Goal: Task Accomplishment & Management: Use online tool/utility

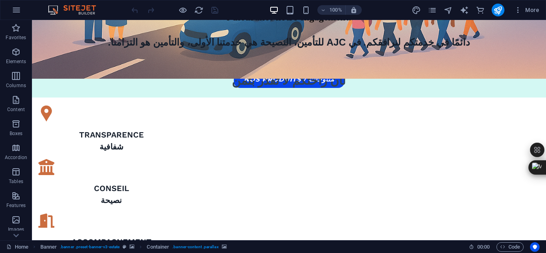
scroll to position [758, 0]
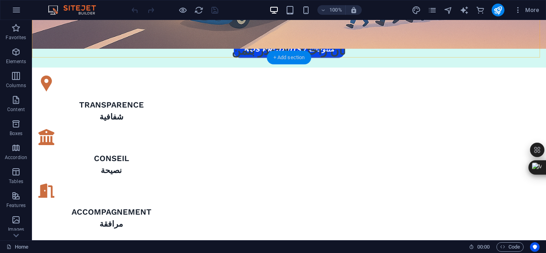
click at [292, 55] on div "+ Add section" at bounding box center [289, 58] width 44 height 14
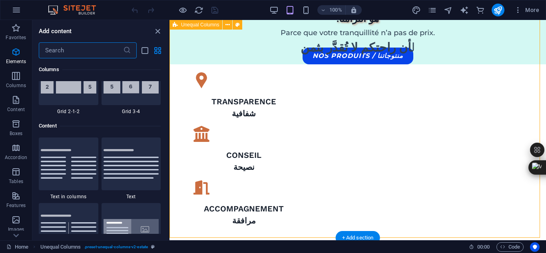
scroll to position [1399, 0]
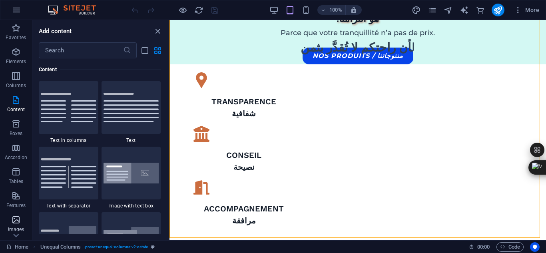
click at [18, 220] on icon "button" at bounding box center [16, 220] width 10 height 10
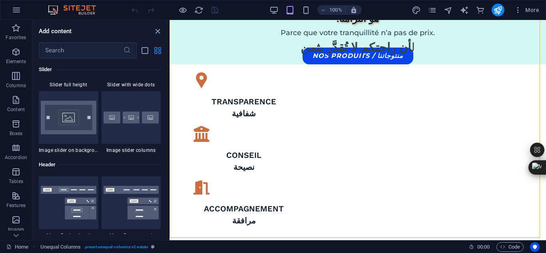
scroll to position [4737, 0]
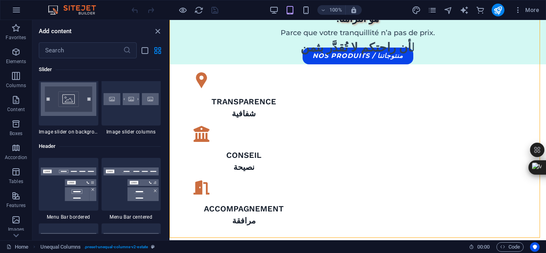
drag, startPoint x: 167, startPoint y: 150, endPoint x: 2, endPoint y: 146, distance: 165.2
click at [119, 109] on div at bounding box center [132, 99] width 60 height 53
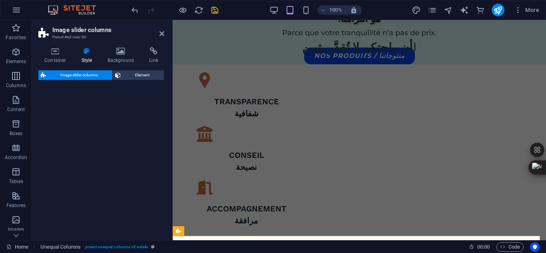
select select "rem"
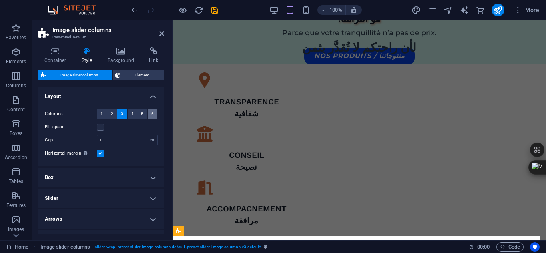
click at [149, 118] on button "6" at bounding box center [153, 114] width 10 height 10
click at [101, 127] on label at bounding box center [100, 127] width 7 height 7
click at [0, 0] on input "Fill space" at bounding box center [0, 0] width 0 height 0
select select
click at [119, 141] on input "1" at bounding box center [127, 141] width 60 height 10
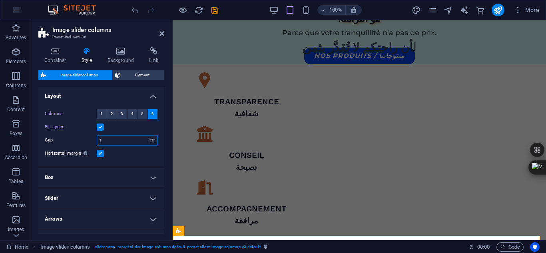
click at [119, 141] on input "1" at bounding box center [127, 141] width 60 height 10
type input "2"
select select
type input "2"
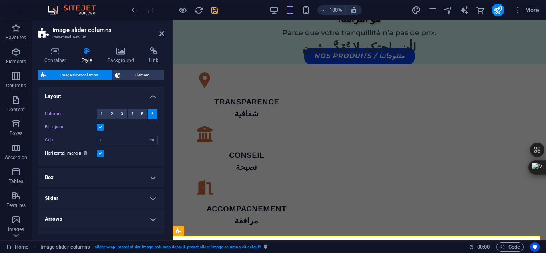
click at [132, 125] on div "Fill space" at bounding box center [101, 127] width 113 height 10
click at [153, 178] on h4 "Box" at bounding box center [101, 177] width 126 height 19
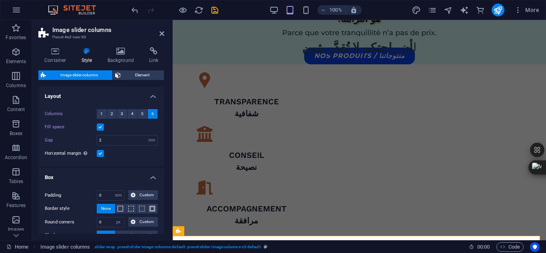
drag, startPoint x: 164, startPoint y: 134, endPoint x: 164, endPoint y: 148, distance: 13.6
click at [164, 148] on div "Container Style Background Link Size Height Default px rem % vh vw Min. height …" at bounding box center [101, 140] width 139 height 199
drag, startPoint x: 164, startPoint y: 148, endPoint x: 162, endPoint y: 164, distance: 16.1
click at [162, 164] on div "Container Style Background Link Size Height Default px rem % vh vw Min. height …" at bounding box center [101, 140] width 139 height 199
drag, startPoint x: 162, startPoint y: 164, endPoint x: 160, endPoint y: 184, distance: 20.1
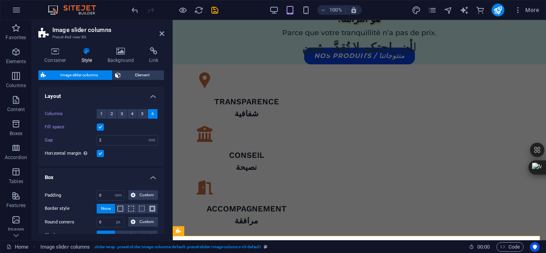
click at [160, 184] on ul "Layout Columns 1 2 3 4 5 6 Fill space Gap 2 px rem % vw vh Horizontal margin On…" at bounding box center [101, 199] width 126 height 224
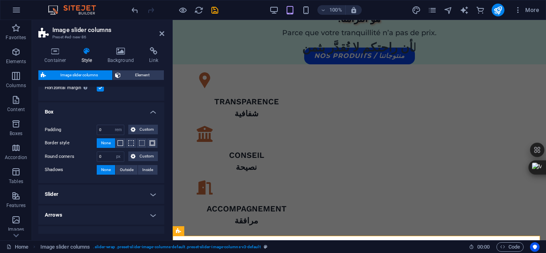
scroll to position [66, 0]
click at [152, 193] on h4 "Slider" at bounding box center [101, 193] width 126 height 19
drag, startPoint x: 164, startPoint y: 146, endPoint x: 163, endPoint y: 172, distance: 26.0
click at [163, 172] on div "Container Style Background Link Size Height Default px rem % vh vw Min. height …" at bounding box center [101, 140] width 139 height 199
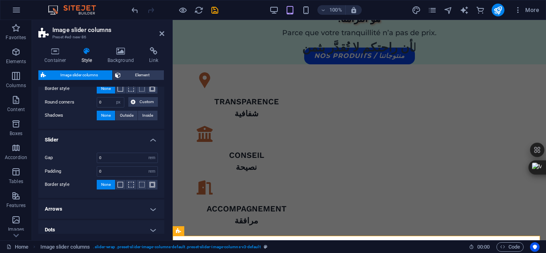
scroll to position [122, 0]
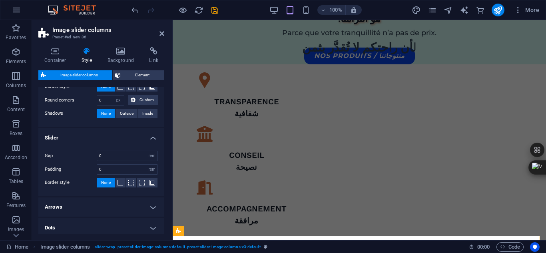
click at [153, 207] on h4 "Arrows" at bounding box center [101, 206] width 126 height 19
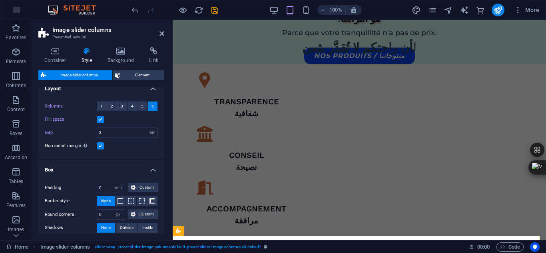
scroll to position [0, 0]
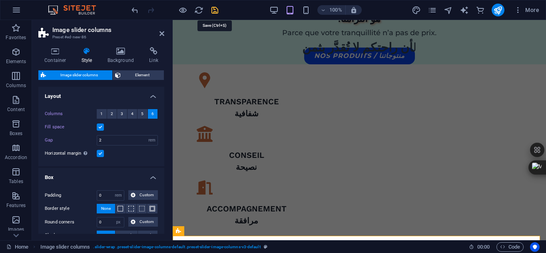
click at [217, 10] on icon "save" at bounding box center [214, 10] width 9 height 9
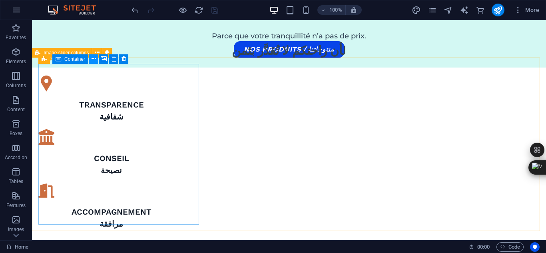
click at [94, 59] on icon at bounding box center [94, 59] width 4 height 8
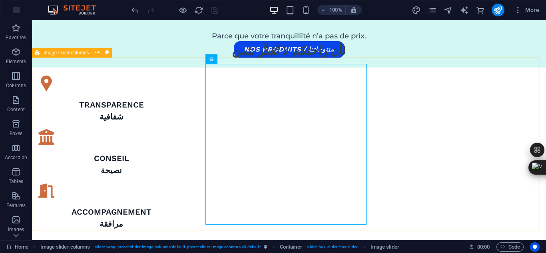
click at [38, 54] on icon at bounding box center [37, 53] width 5 height 10
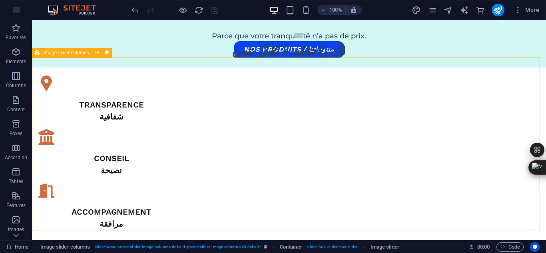
click at [38, 54] on icon at bounding box center [37, 53] width 5 height 10
select select "rem"
select select "px"
select select "rem"
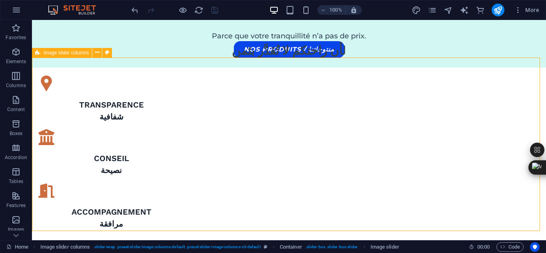
select select "rem"
select select "px"
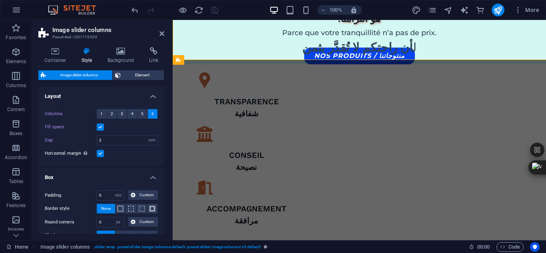
scroll to position [930, 0]
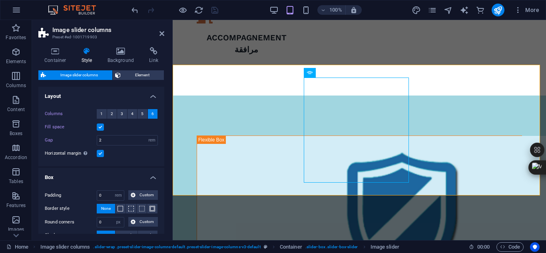
drag, startPoint x: 165, startPoint y: 98, endPoint x: 164, endPoint y: 90, distance: 7.6
click at [164, 90] on div "Container Style Background Link Size Height Default px rem % vh vw Min. height …" at bounding box center [101, 140] width 139 height 199
click at [57, 50] on icon at bounding box center [55, 51] width 34 height 8
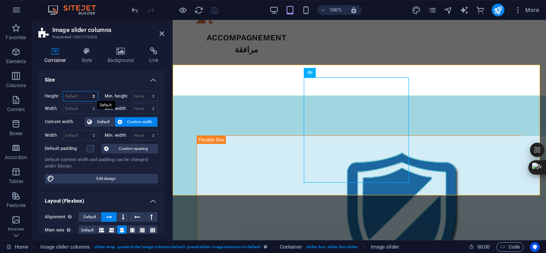
click at [93, 98] on select "Default px rem % vh vw" at bounding box center [80, 97] width 35 height 10
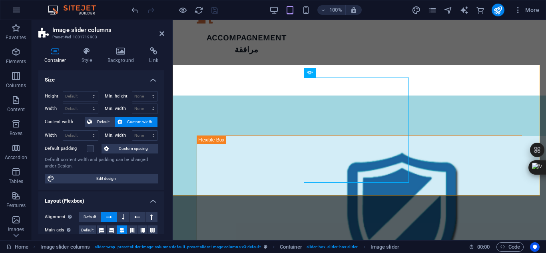
click at [104, 87] on div "Height Default px rem % vh vw Min. height None px rem % vh vw Width Default px …" at bounding box center [101, 137] width 126 height 105
click at [180, 60] on icon at bounding box center [178, 60] width 5 height 10
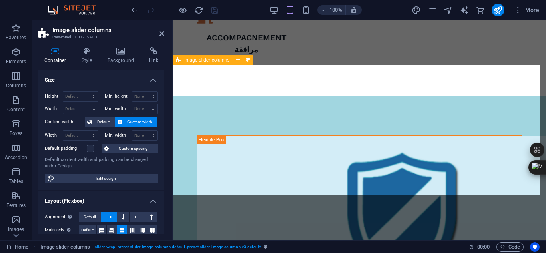
click at [180, 60] on icon at bounding box center [178, 60] width 5 height 10
click at [176, 60] on icon at bounding box center [178, 60] width 5 height 10
click at [18, 219] on icon "button" at bounding box center [16, 220] width 10 height 10
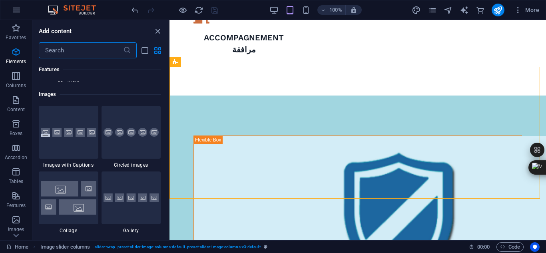
scroll to position [4054, 0]
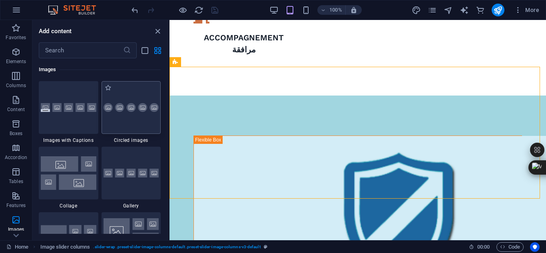
click at [116, 124] on div at bounding box center [132, 107] width 60 height 53
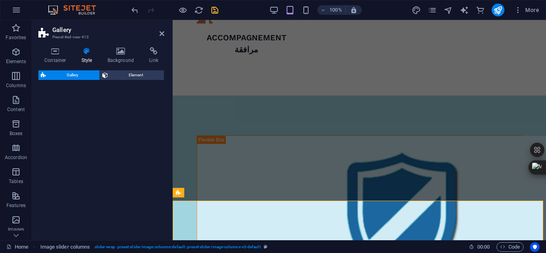
select select "rem"
select select "preset-gallery-v3-circle"
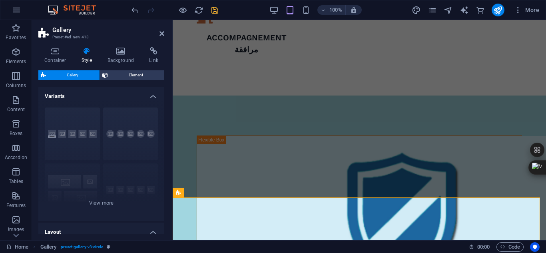
scroll to position [928, 0]
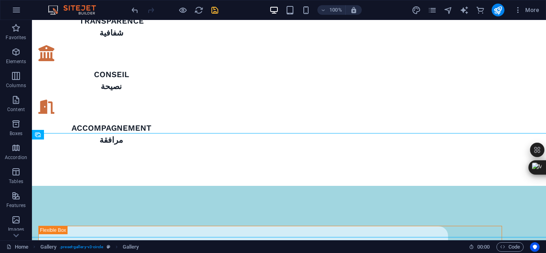
scroll to position [867, 0]
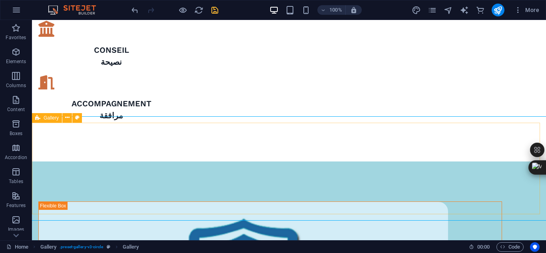
click at [36, 120] on icon at bounding box center [37, 118] width 5 height 10
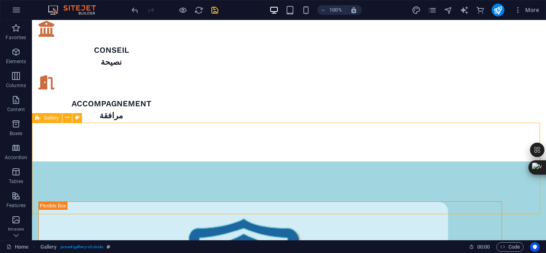
click at [36, 120] on icon at bounding box center [37, 118] width 5 height 10
select select "rem"
select select "preset-gallery-v3-circle"
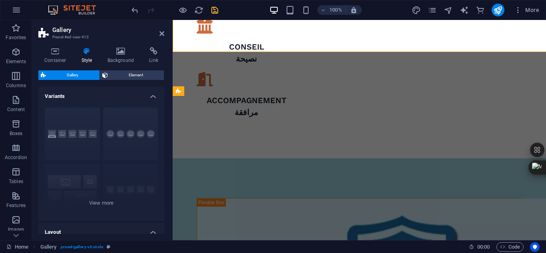
scroll to position [1029, 0]
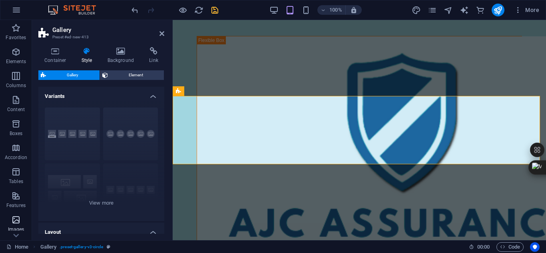
click at [16, 223] on icon "button" at bounding box center [16, 220] width 10 height 10
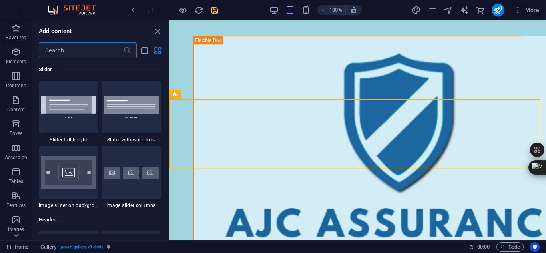
scroll to position [4701, 0]
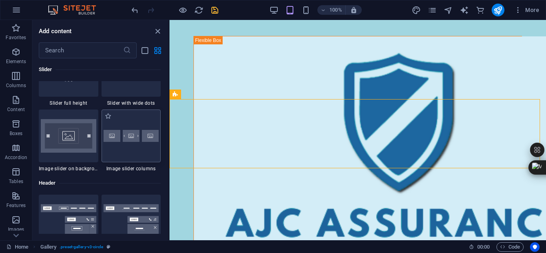
click at [120, 142] on div at bounding box center [132, 136] width 60 height 53
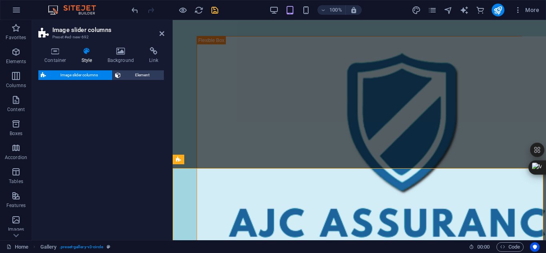
select select "rem"
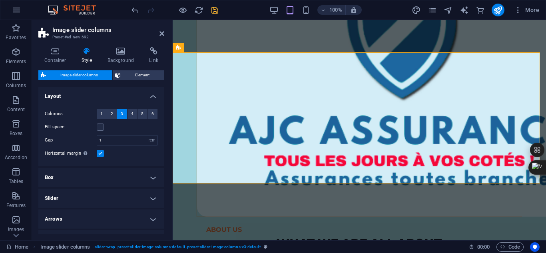
scroll to position [1112, 0]
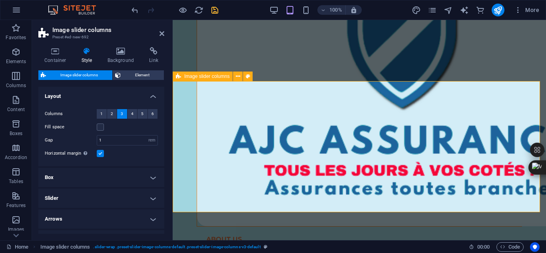
click at [178, 78] on icon at bounding box center [178, 77] width 5 height 10
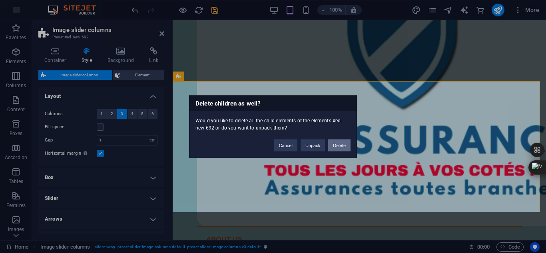
click at [336, 145] on button "Delete" at bounding box center [339, 145] width 22 height 12
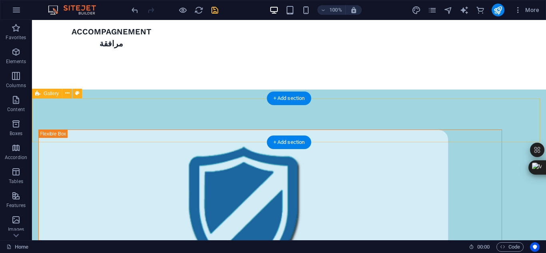
scroll to position [891, 0]
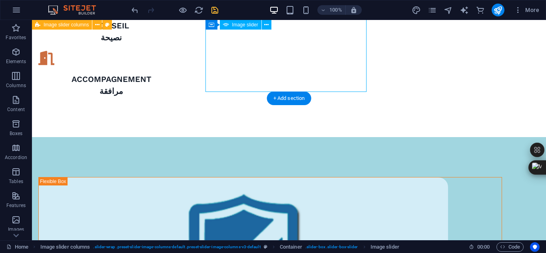
scroll to position [787, 0]
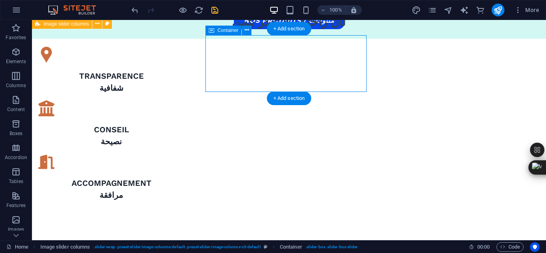
scroll to position [781, 0]
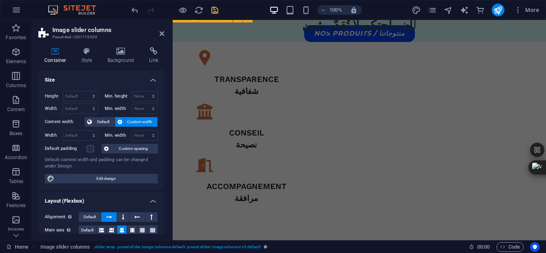
scroll to position [972, 0]
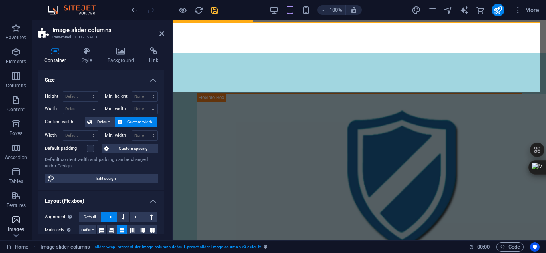
click at [16, 222] on icon "button" at bounding box center [16, 220] width 10 height 10
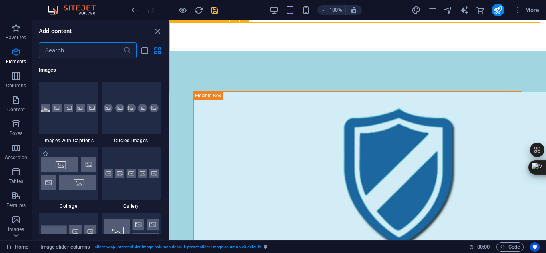
scroll to position [4054, 0]
drag, startPoint x: 166, startPoint y: 151, endPoint x: 166, endPoint y: 146, distance: 4.8
click at [166, 146] on div "Favorites 1 Star Headline 1 Star Container Elements 1 Star Headline 1 Star Text…" at bounding box center [100, 146] width 136 height 176
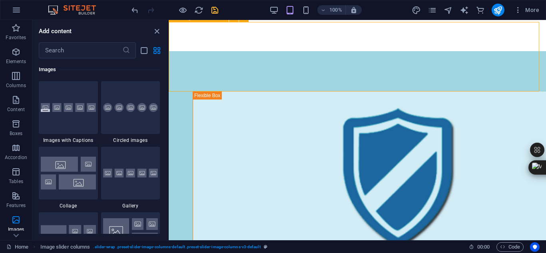
scroll to position [974, 0]
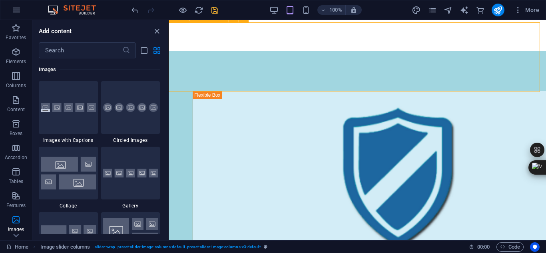
drag, startPoint x: 169, startPoint y: 150, endPoint x: 0, endPoint y: 126, distance: 170.4
click at [169, 146] on section "Favorites Elements Columns Content Boxes Accordion Tables Features Images Slide…" at bounding box center [273, 130] width 546 height 220
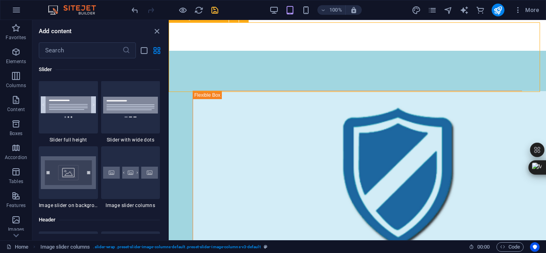
scroll to position [4682, 0]
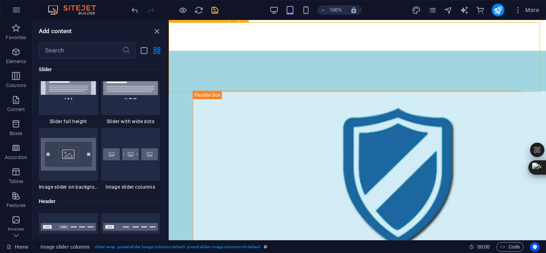
drag, startPoint x: 167, startPoint y: 149, endPoint x: 1, endPoint y: 143, distance: 166.0
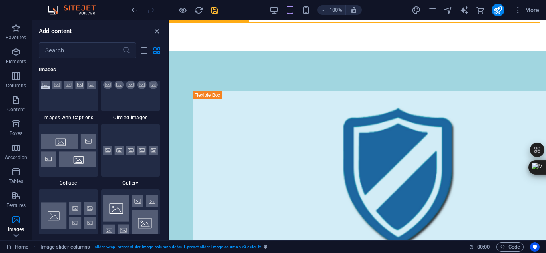
scroll to position [4003, 0]
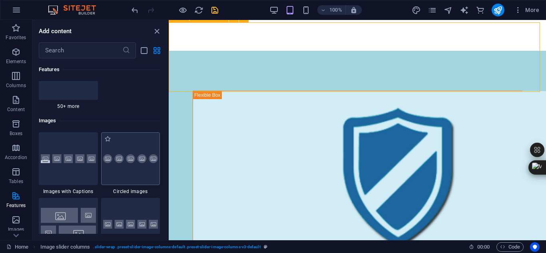
click at [127, 162] on img at bounding box center [130, 158] width 55 height 9
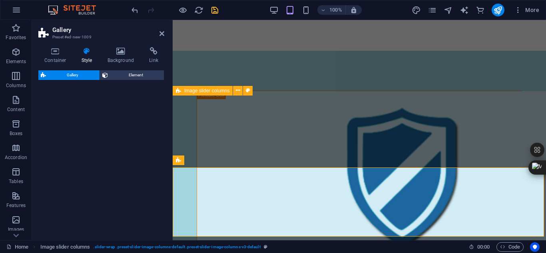
select select "rem"
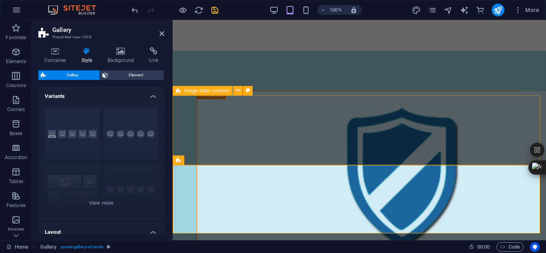
scroll to position [899, 0]
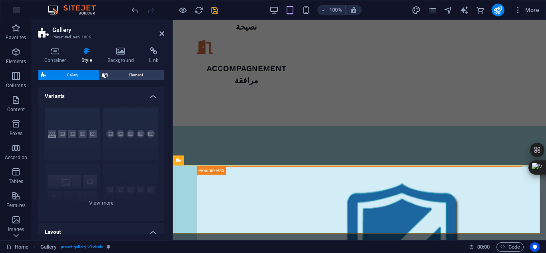
click at [89, 53] on icon at bounding box center [87, 51] width 23 height 8
click at [153, 97] on h4 "Variants" at bounding box center [101, 94] width 126 height 14
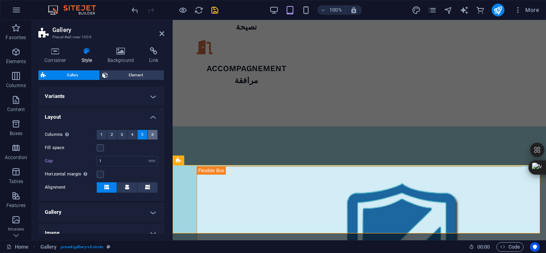
click at [154, 137] on button "6" at bounding box center [153, 135] width 10 height 10
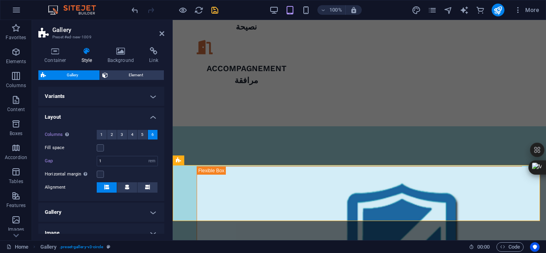
click at [165, 149] on div "Container Style Background Link Size Height Default px rem % vh vw Min. height …" at bounding box center [101, 140] width 139 height 199
drag, startPoint x: 165, startPoint y: 149, endPoint x: 164, endPoint y: 162, distance: 12.4
click at [164, 162] on div "Container Style Background Link Size Height Default px rem % vh vw Min. height …" at bounding box center [101, 140] width 139 height 199
drag, startPoint x: 164, startPoint y: 162, endPoint x: 164, endPoint y: 175, distance: 13.2
click at [164, 175] on div "Container Style Background Link Size Height Default px rem % vh vw Min. height …" at bounding box center [101, 140] width 139 height 199
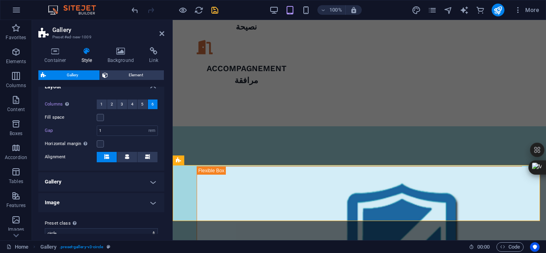
scroll to position [31, 0]
click at [156, 198] on h4 "Image" at bounding box center [101, 201] width 126 height 19
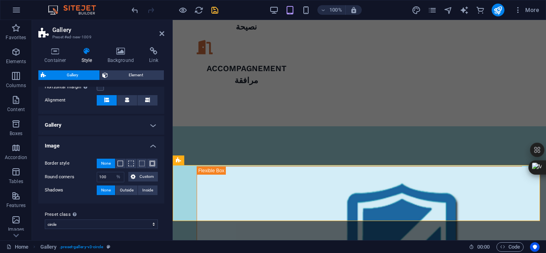
scroll to position [89, 0]
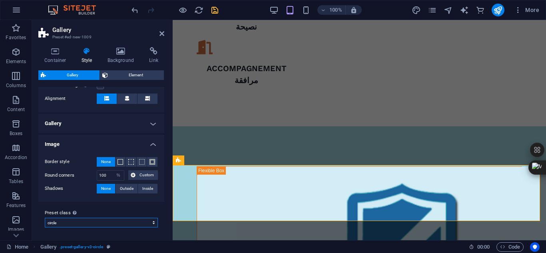
click at [152, 221] on select "estate-listing circle Add preset class" at bounding box center [101, 223] width 113 height 10
select select "preset-gallery-v3-estate-listing"
click at [45, 218] on select "estate-listing circle Add preset class" at bounding box center [101, 223] width 113 height 10
type input "28"
select select "px"
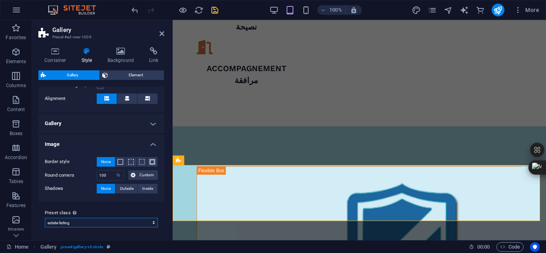
type input "24"
select select "px"
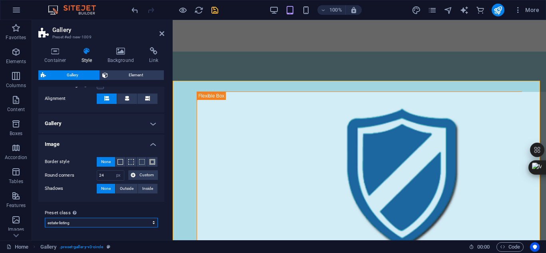
scroll to position [993, 0]
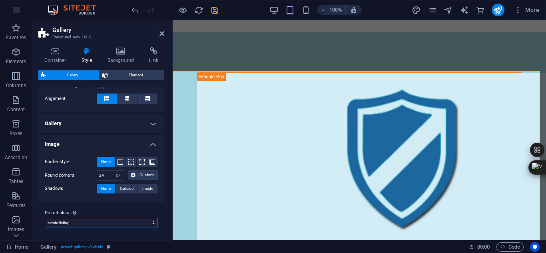
click at [152, 223] on select "estate-listing circle Add preset class" at bounding box center [101, 223] width 113 height 10
select select "preset-gallery-v3-circle"
click at [45, 218] on select "estate-listing circle Add preset class" at bounding box center [101, 223] width 113 height 10
type input "1"
select select "rem"
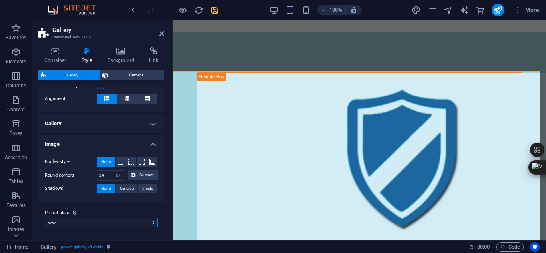
type input "100"
select select "%"
select select "preset-gallery-v3-circle"
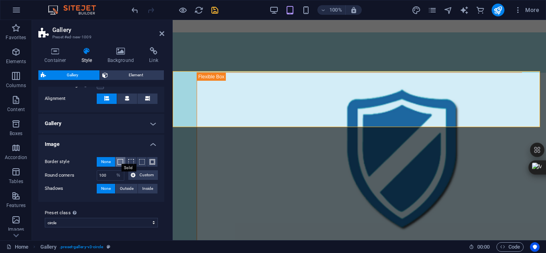
click at [119, 162] on span at bounding box center [121, 162] width 6 height 6
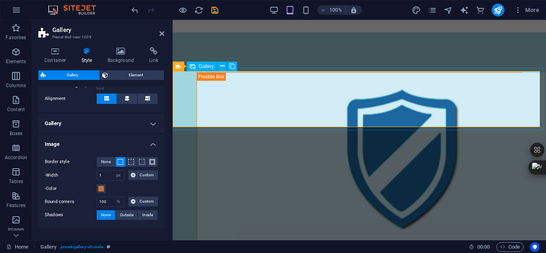
click at [104, 161] on span "None" at bounding box center [106, 162] width 10 height 10
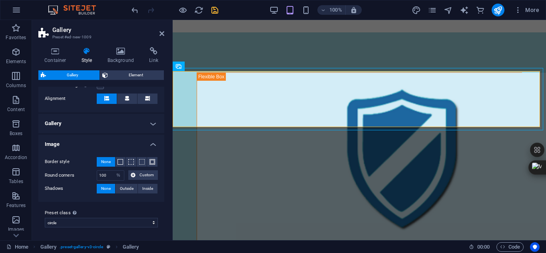
click at [151, 124] on h4 "Gallery" at bounding box center [101, 123] width 126 height 19
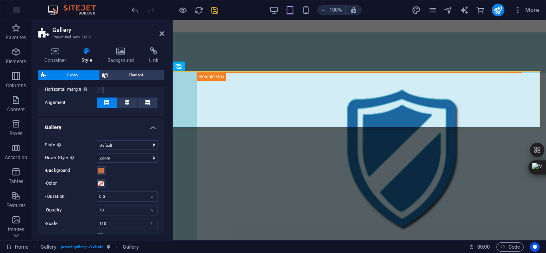
scroll to position [84, 0]
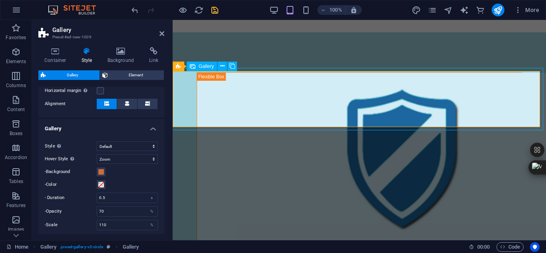
select select "4"
select select "px"
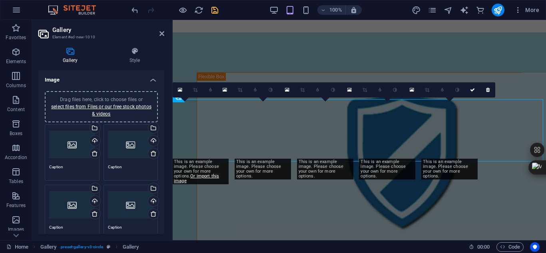
scroll to position [961, 0]
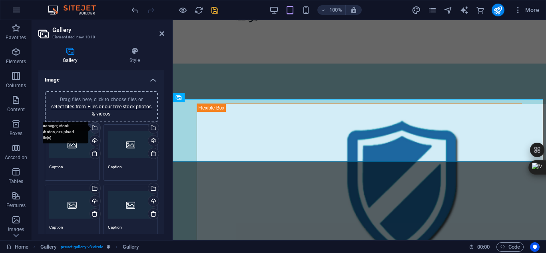
click at [94, 129] on div "Select files from the file manager, stock photos, or upload file(s)" at bounding box center [94, 129] width 12 height 12
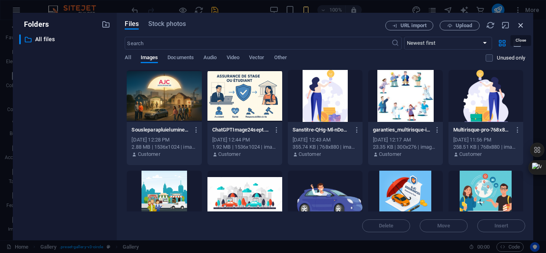
click at [521, 25] on icon "button" at bounding box center [521, 25] width 9 height 9
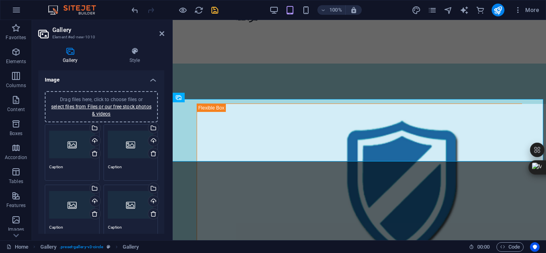
click at [72, 145] on div "Drag files here, click to choose files or select files from Files or our free s…" at bounding box center [72, 145] width 46 height 32
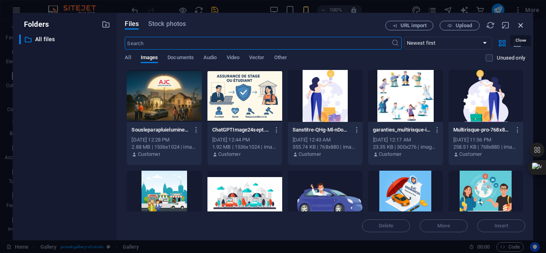
click at [517, 26] on icon "button" at bounding box center [521, 25] width 9 height 9
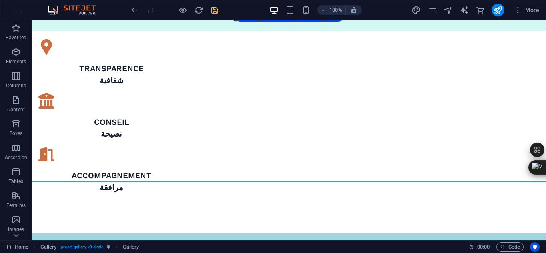
scroll to position [774, 0]
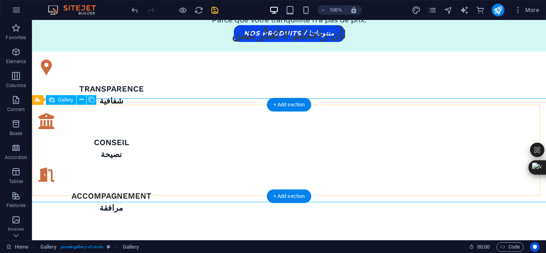
select select "4"
select select "px"
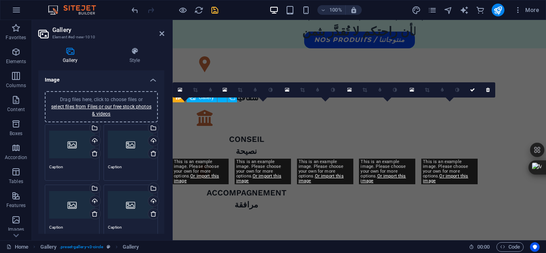
scroll to position [961, 0]
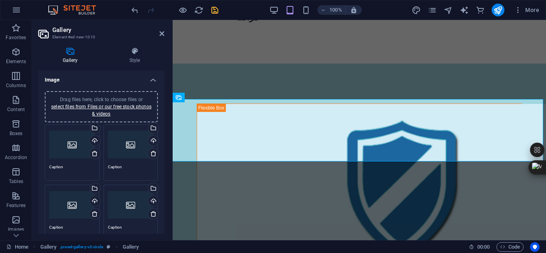
drag, startPoint x: 164, startPoint y: 102, endPoint x: 165, endPoint y: 115, distance: 12.4
click at [165, 115] on div "Gallery Style Image Drag files here, click to choose files or select files from…" at bounding box center [101, 140] width 139 height 199
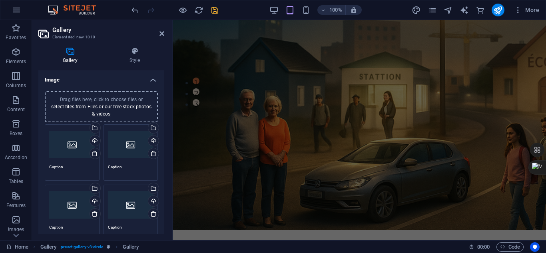
scroll to position [122, 0]
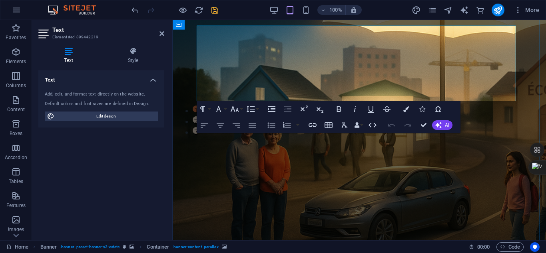
select select "px"
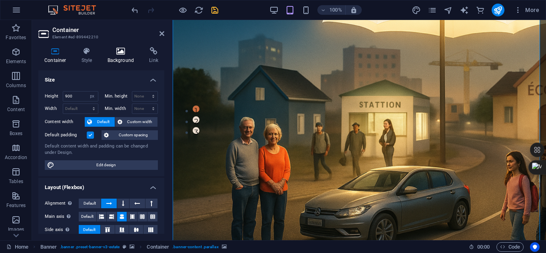
click at [114, 57] on h4 "Background" at bounding box center [123, 55] width 42 height 17
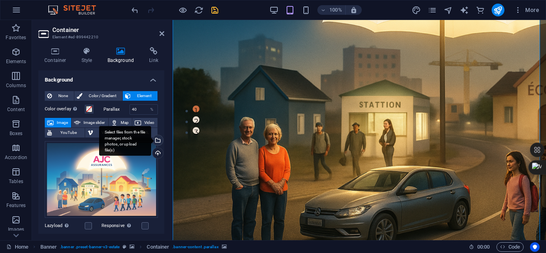
click at [151, 141] on div "Select files from the file manager, stock photos, or upload file(s)" at bounding box center [125, 141] width 52 height 30
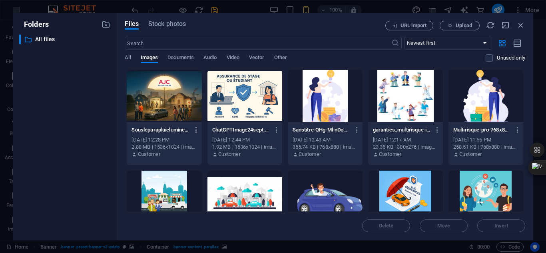
click at [195, 128] on icon "button" at bounding box center [197, 129] width 8 height 7
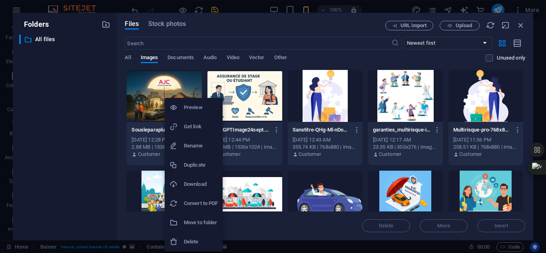
click at [190, 189] on h6 "Download" at bounding box center [201, 185] width 34 height 10
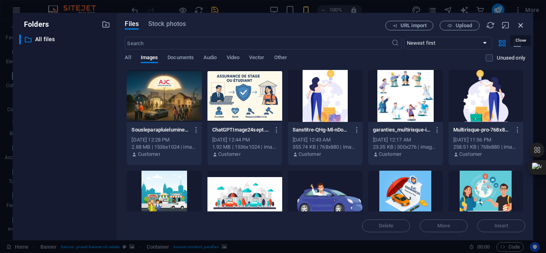
click at [518, 22] on icon "button" at bounding box center [521, 25] width 9 height 9
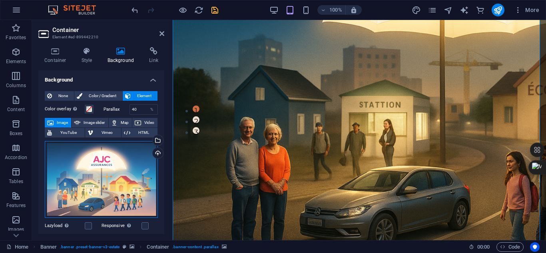
click at [115, 155] on div "Drag files here, click to choose files or select files from Files or our free s…" at bounding box center [101, 179] width 113 height 77
click at [115, 155] on body "ajc.ma Home Favorites Elements Columns Content Boxes Accordion Tables Features …" at bounding box center [273, 126] width 546 height 253
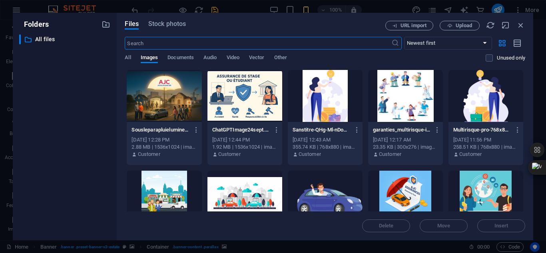
click at [156, 112] on div at bounding box center [164, 96] width 75 height 52
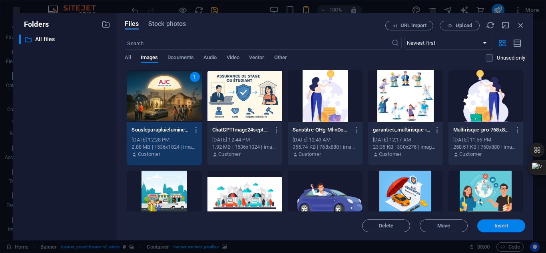
click at [508, 223] on span "Insert" at bounding box center [502, 225] width 14 height 5
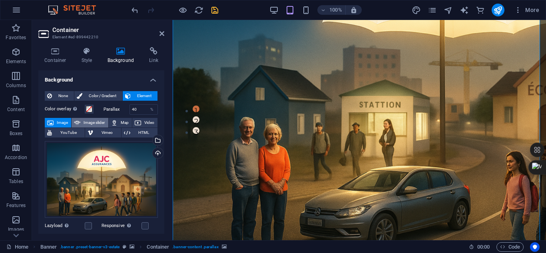
click at [86, 125] on span "Image slider" at bounding box center [94, 123] width 23 height 10
select select "ms"
select select "s"
select select "progressive"
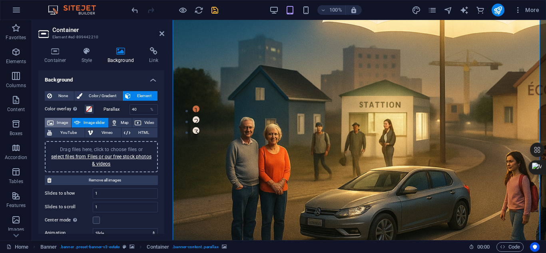
click at [53, 121] on icon at bounding box center [50, 123] width 6 height 10
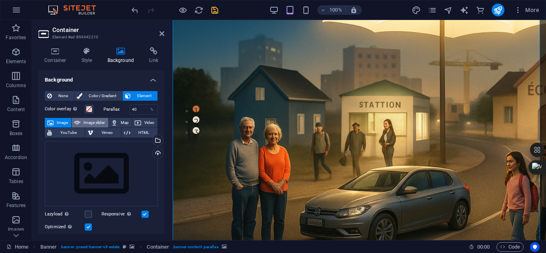
click at [79, 122] on icon at bounding box center [77, 123] width 6 height 10
select select "ms"
select select "s"
select select "progressive"
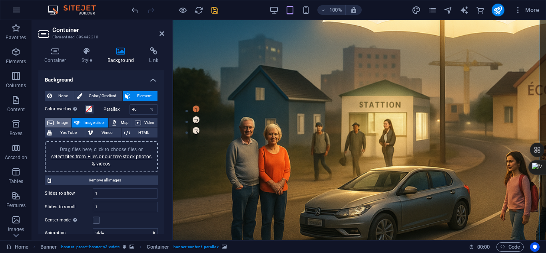
click at [62, 122] on span "Image" at bounding box center [62, 123] width 13 height 10
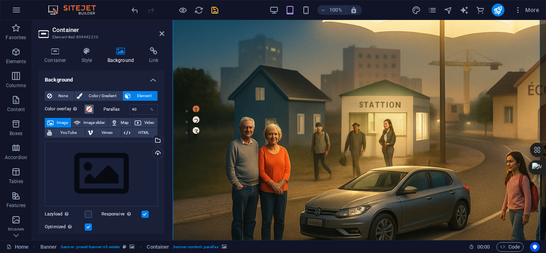
click at [90, 108] on span at bounding box center [89, 109] width 6 height 6
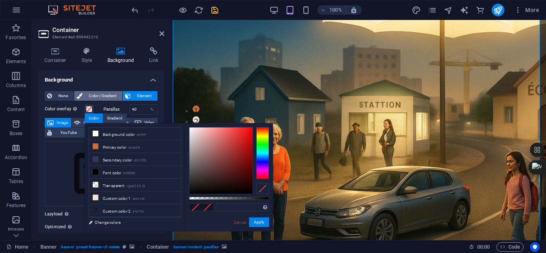
click at [93, 97] on span "Color / Gradient" at bounding box center [102, 96] width 35 height 10
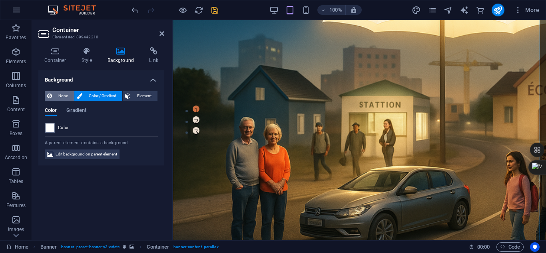
click at [60, 92] on span "None" at bounding box center [62, 96] width 17 height 10
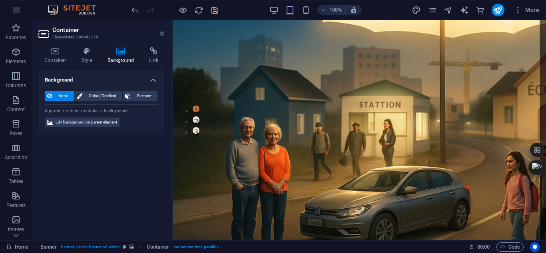
click at [164, 34] on icon at bounding box center [162, 33] width 5 height 6
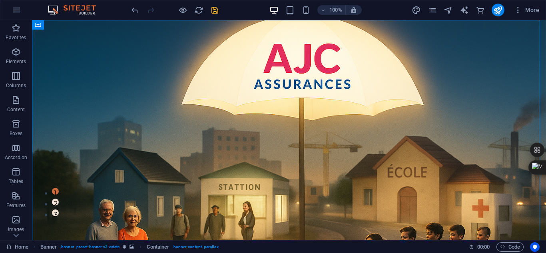
scroll to position [0, 0]
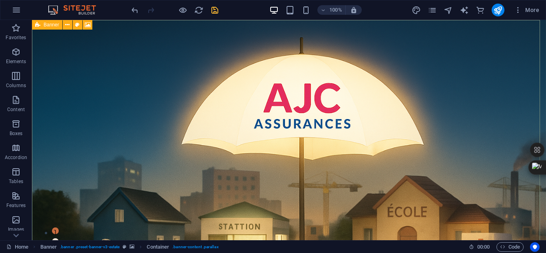
click at [35, 25] on icon at bounding box center [37, 25] width 5 height 10
select select "vh"
select select "header"
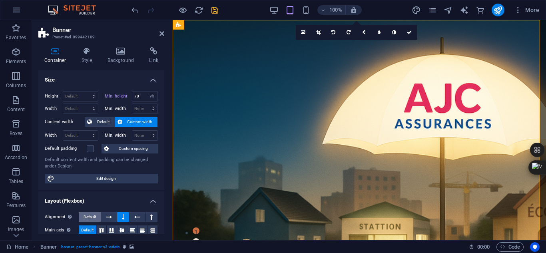
click at [82, 217] on button "Default" at bounding box center [90, 217] width 22 height 10
click at [129, 10] on div "100% More" at bounding box center [272, 9] width 545 height 19
click at [134, 10] on icon "undo" at bounding box center [134, 10] width 9 height 9
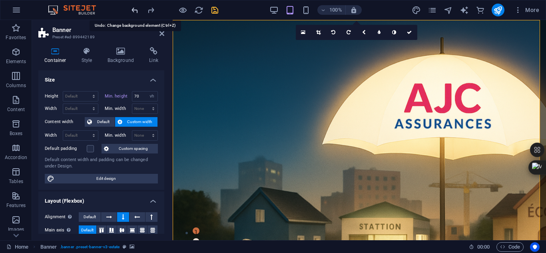
click at [134, 10] on icon "undo" at bounding box center [134, 10] width 9 height 9
click at [502, 11] on icon "publish" at bounding box center [497, 10] width 9 height 9
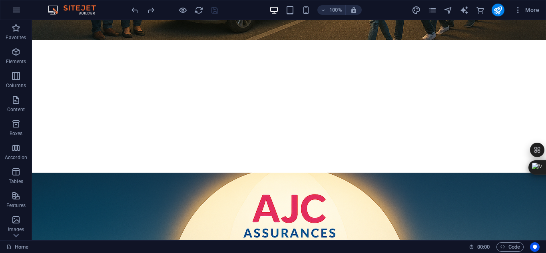
scroll to position [363, 0]
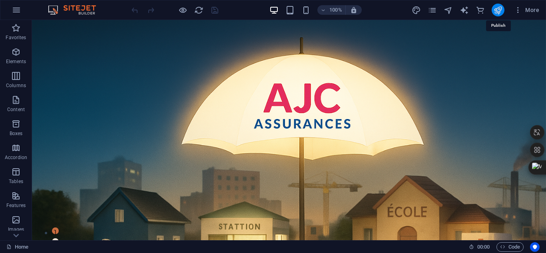
click at [497, 11] on icon "publish" at bounding box center [497, 10] width 9 height 9
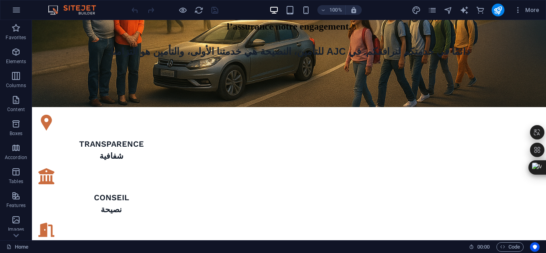
scroll to position [688, 0]
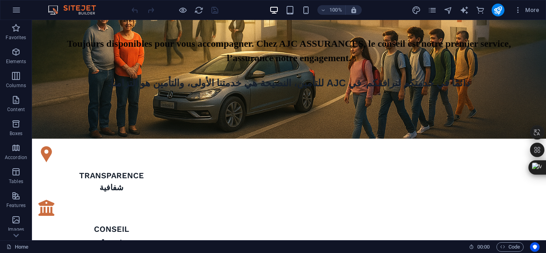
drag, startPoint x: 333, startPoint y: 191, endPoint x: 339, endPoint y: 34, distance: 157.6
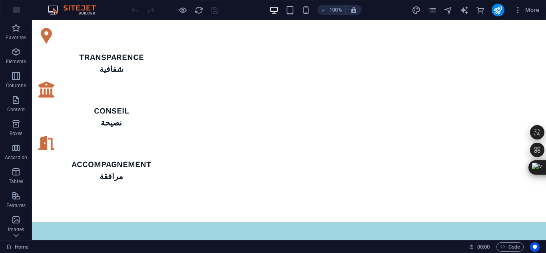
scroll to position [790, 0]
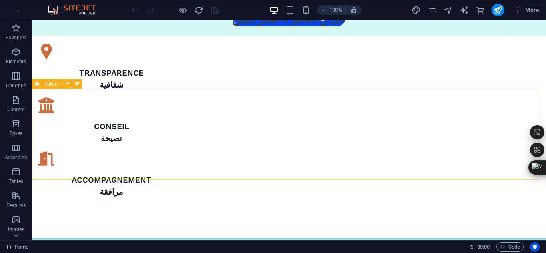
click at [36, 86] on icon at bounding box center [37, 84] width 5 height 10
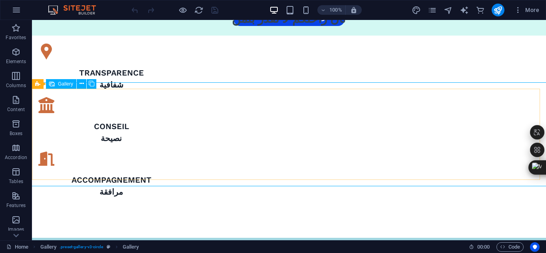
click at [64, 86] on span "Gallery" at bounding box center [65, 84] width 15 height 5
click at [54, 84] on icon at bounding box center [52, 84] width 6 height 10
click at [66, 86] on span "Gallery" at bounding box center [65, 84] width 15 height 5
select select "4"
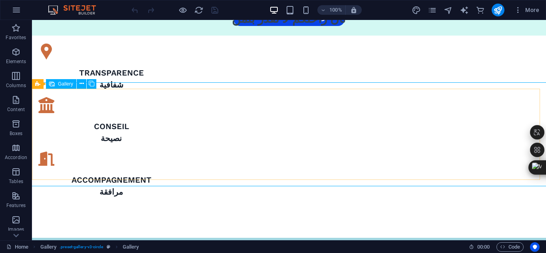
select select "px"
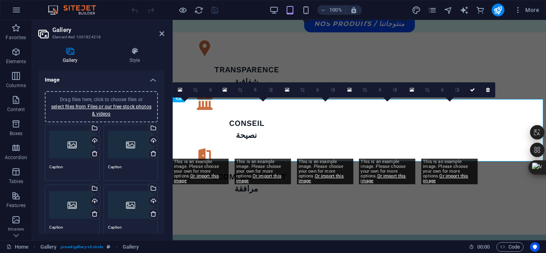
scroll to position [961, 0]
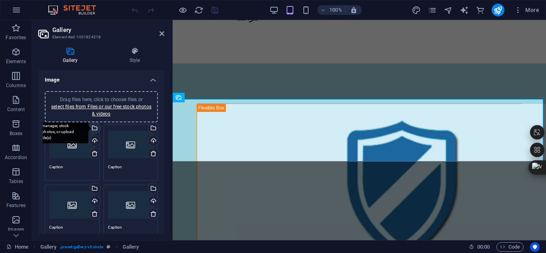
click at [96, 126] on div "Select files from the file manager, stock photos, or upload file(s)" at bounding box center [94, 129] width 12 height 12
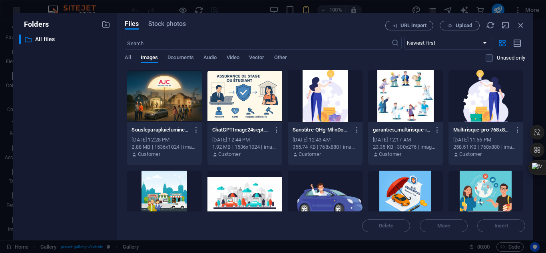
click at [409, 181] on div at bounding box center [405, 197] width 75 height 52
click at [502, 229] on button "Insert" at bounding box center [501, 225] width 48 height 13
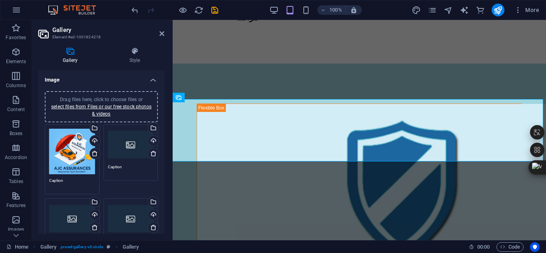
click at [133, 142] on div "Drag files here, click to choose files or select files from Files or our free s…" at bounding box center [131, 145] width 46 height 32
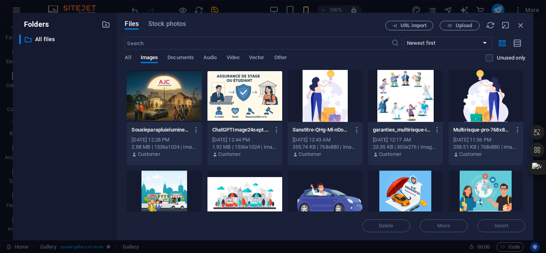
click at [331, 193] on div at bounding box center [325, 197] width 75 height 52
click at [497, 226] on span "Insert" at bounding box center [502, 225] width 14 height 5
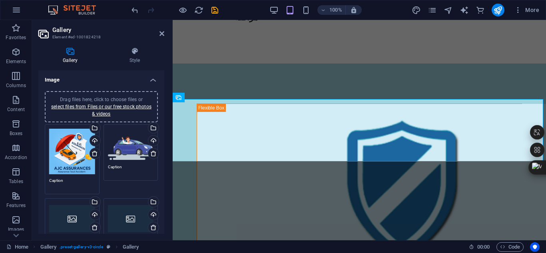
click at [61, 214] on div "Drag files here, click to choose files or select files from Files or our free s…" at bounding box center [72, 219] width 46 height 32
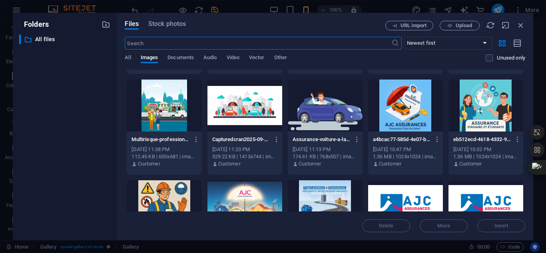
scroll to position [86, 0]
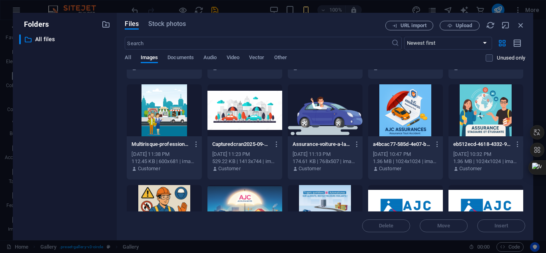
click at [159, 199] on div at bounding box center [164, 211] width 75 height 52
click at [509, 225] on span "Insert" at bounding box center [502, 225] width 42 height 5
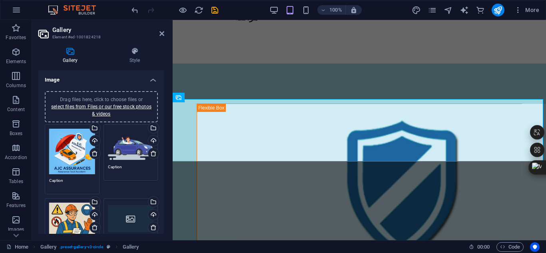
click at [132, 217] on div "Drag files here, click to choose files or select files from Files or our free s…" at bounding box center [131, 219] width 46 height 32
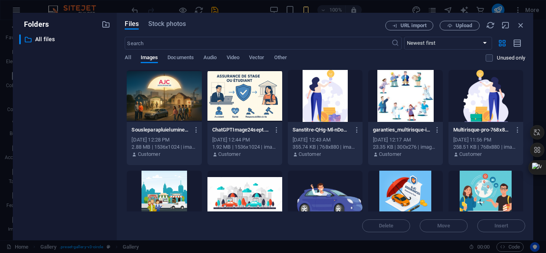
click at [479, 92] on div at bounding box center [486, 96] width 75 height 52
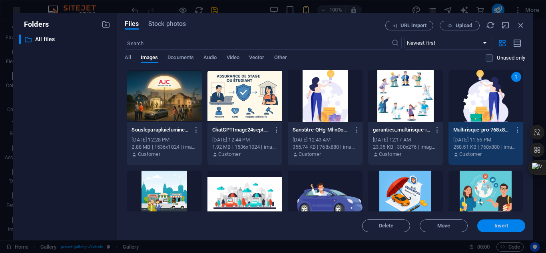
click at [510, 232] on button "Insert" at bounding box center [501, 225] width 48 height 13
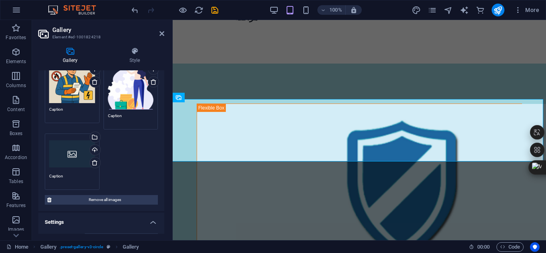
scroll to position [148, 0]
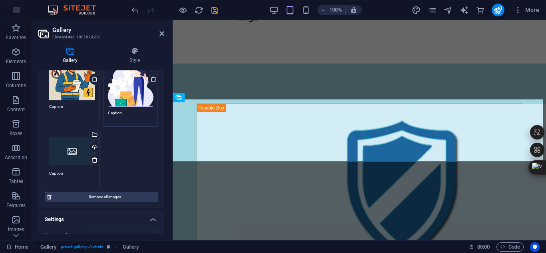
click at [70, 163] on div "Drag files here, click to choose files or select files from Files or our free s…" at bounding box center [72, 151] width 46 height 32
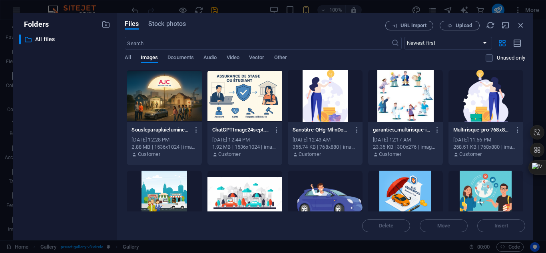
click at [407, 105] on div at bounding box center [405, 96] width 75 height 52
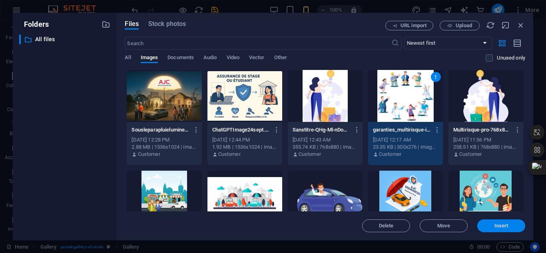
click at [506, 220] on button "Insert" at bounding box center [501, 225] width 48 height 13
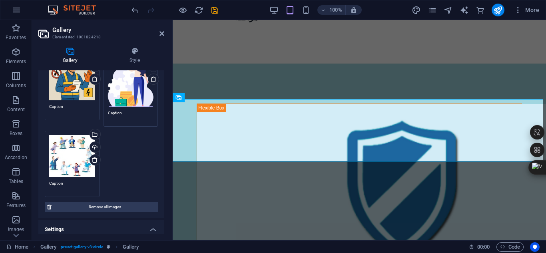
drag, startPoint x: 126, startPoint y: 164, endPoint x: 113, endPoint y: 162, distance: 13.3
click at [113, 162] on div "Drag files here, click to choose files or select files from Files or our free s…" at bounding box center [101, 86] width 117 height 225
drag, startPoint x: 166, startPoint y: 157, endPoint x: 162, endPoint y: 155, distance: 4.3
click at [162, 155] on div "Gallery Style Image Drag files here, click to choose files or select files from…" at bounding box center [101, 140] width 139 height 199
drag, startPoint x: 162, startPoint y: 155, endPoint x: 162, endPoint y: 138, distance: 16.8
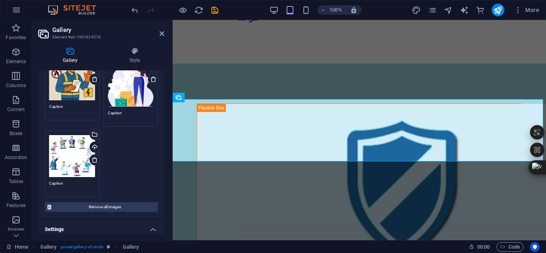
click at [162, 138] on div "Drag files here, click to choose files or select files from Files or our free s…" at bounding box center [101, 77] width 126 height 282
drag, startPoint x: 162, startPoint y: 138, endPoint x: 163, endPoint y: 121, distance: 16.8
click at [163, 121] on div "Image Drag files here, click to choose files or select files from Files or our …" at bounding box center [101, 152] width 126 height 164
drag, startPoint x: 166, startPoint y: 137, endPoint x: 163, endPoint y: 122, distance: 15.8
click at [163, 122] on div "Gallery Style Image Drag files here, click to choose files or select files from…" at bounding box center [101, 140] width 139 height 199
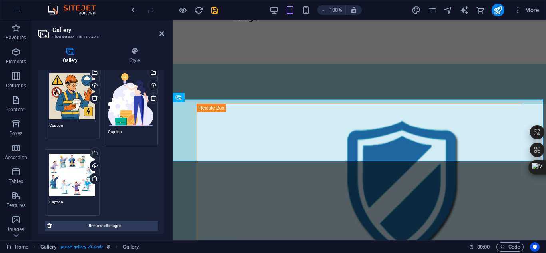
scroll to position [131, 0]
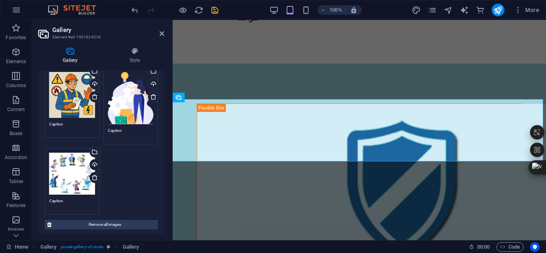
click at [127, 171] on div "Drag files here, click to choose files or select files from Files or our free s…" at bounding box center [101, 104] width 117 height 225
drag, startPoint x: 115, startPoint y: 181, endPoint x: 138, endPoint y: 192, distance: 25.4
click at [138, 192] on div "Drag files here, click to choose files or select files from Files or our free s…" at bounding box center [101, 104] width 117 height 225
drag, startPoint x: 165, startPoint y: 173, endPoint x: 166, endPoint y: 109, distance: 64.0
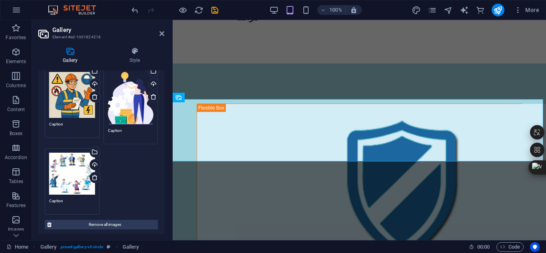
click at [166, 109] on div "Gallery Style Image Drag files here, click to choose files or select files from…" at bounding box center [101, 140] width 139 height 199
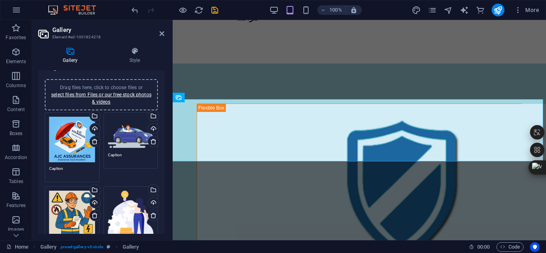
scroll to position [0, 0]
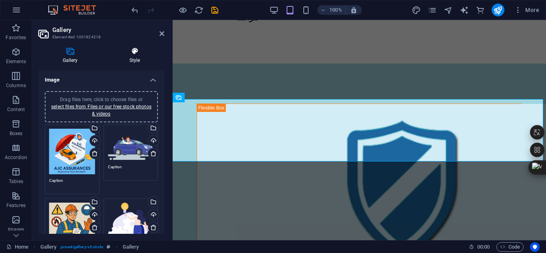
click at [131, 55] on h4 "Style" at bounding box center [134, 55] width 59 height 17
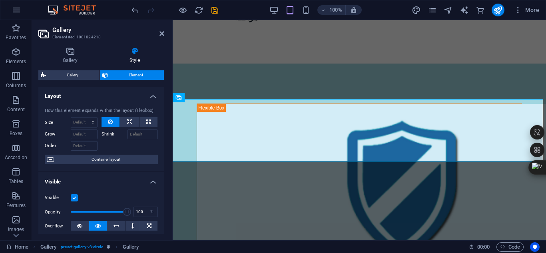
drag, startPoint x: 164, startPoint y: 122, endPoint x: 165, endPoint y: 152, distance: 30.0
click at [165, 152] on div "Gallery Style Image Drag files here, click to choose files or select files from…" at bounding box center [101, 140] width 139 height 199
click at [151, 183] on h4 "Visible" at bounding box center [101, 179] width 126 height 14
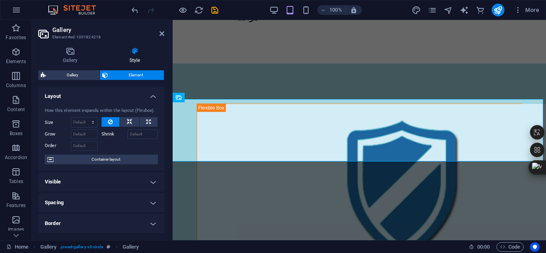
click at [151, 183] on h4 "Visible" at bounding box center [101, 181] width 126 height 19
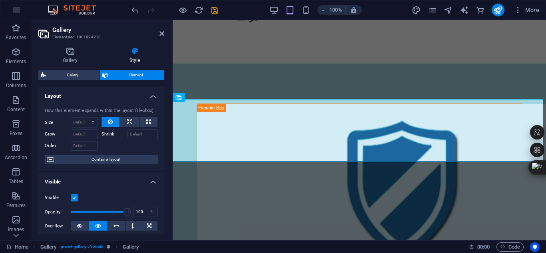
click at [75, 197] on label at bounding box center [74, 197] width 7 height 7
click at [0, 0] on input "Visible" at bounding box center [0, 0] width 0 height 0
click at [75, 197] on label at bounding box center [74, 197] width 7 height 7
click at [0, 0] on input "Visible" at bounding box center [0, 0] width 0 height 0
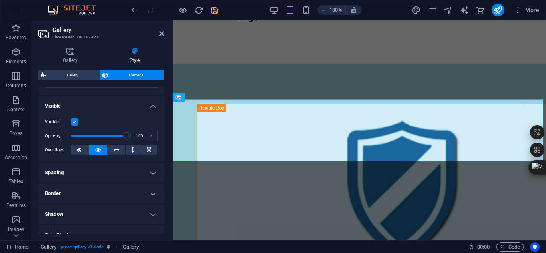
scroll to position [84, 0]
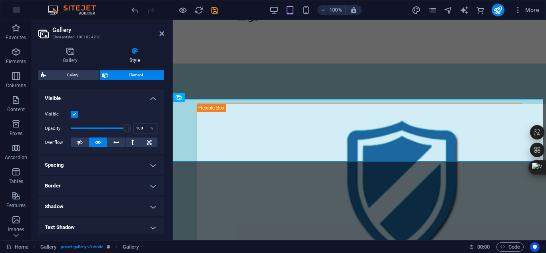
click at [155, 161] on h4 "Spacing" at bounding box center [101, 165] width 126 height 19
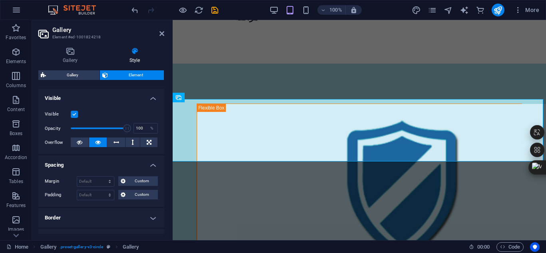
drag, startPoint x: 164, startPoint y: 150, endPoint x: 171, endPoint y: 106, distance: 44.5
click at [171, 106] on aside "Gallery Element #ed-1001824218 Gallery Style Image Drag files here, click to ch…" at bounding box center [102, 130] width 141 height 220
drag, startPoint x: 165, startPoint y: 123, endPoint x: 164, endPoint y: 115, distance: 8.0
click at [164, 115] on div "Gallery Style Image Drag files here, click to choose files or select files from…" at bounding box center [101, 140] width 139 height 199
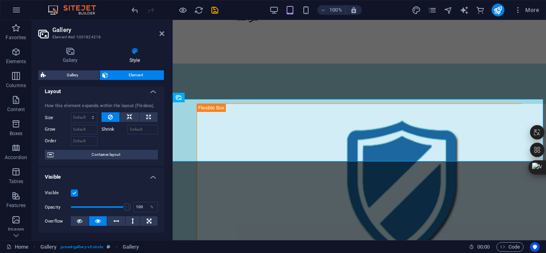
scroll to position [0, 0]
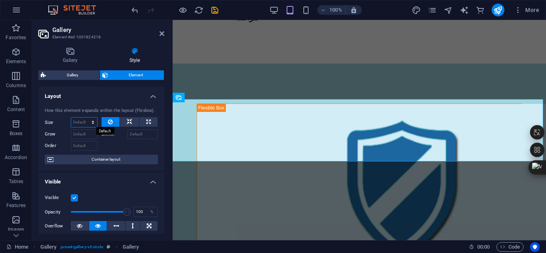
click at [83, 120] on select "Default auto px % 1/1 1/2 1/3 1/4 1/5 1/6 1/7 1/8 1/9 1/10" at bounding box center [84, 123] width 26 height 10
select select "1/2"
click at [85, 118] on select "Default auto px % 1/1 1/2 1/3 1/4 1/5 1/6 1/7 1/8 1/9 1/10" at bounding box center [84, 123] width 26 height 10
type input "50"
select select "%"
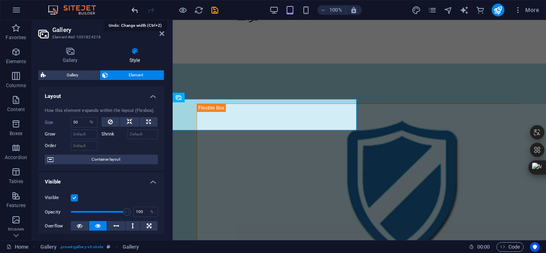
click at [136, 11] on icon "undo" at bounding box center [134, 10] width 9 height 9
select select "DISABLED_OPTION_VALUE"
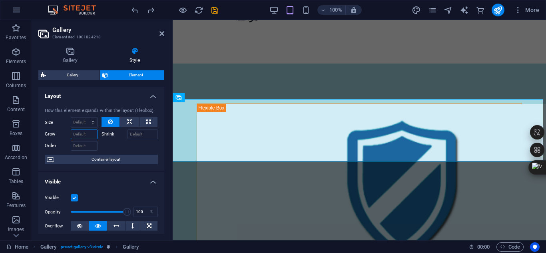
click at [87, 133] on input "Grow" at bounding box center [84, 135] width 27 height 10
click at [94, 138] on input "Grow" at bounding box center [84, 135] width 27 height 10
click at [144, 133] on input "Shrink" at bounding box center [143, 135] width 31 height 10
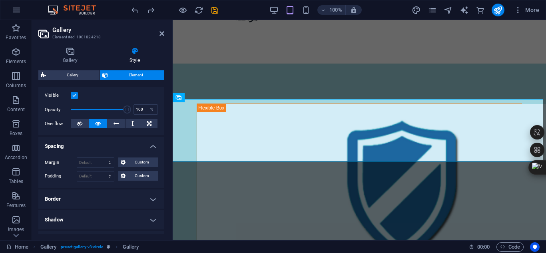
scroll to position [115, 0]
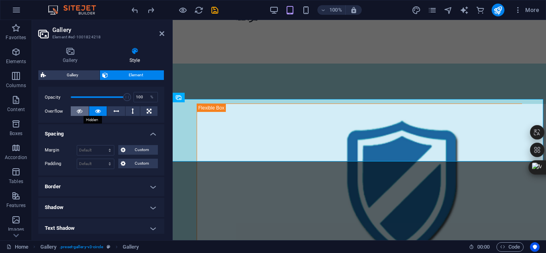
click at [82, 108] on button at bounding box center [80, 111] width 18 height 10
click at [219, 11] on icon "save" at bounding box center [214, 10] width 9 height 9
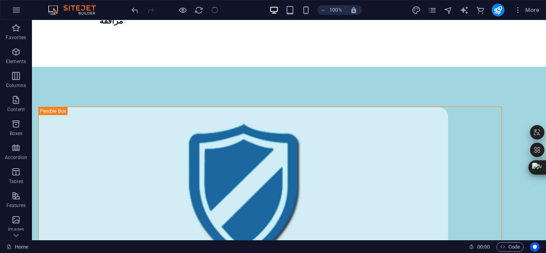
scroll to position [795, 0]
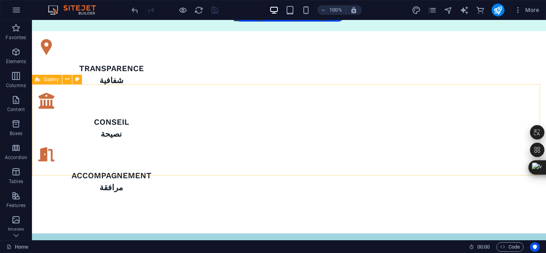
click at [37, 80] on icon at bounding box center [37, 80] width 5 height 10
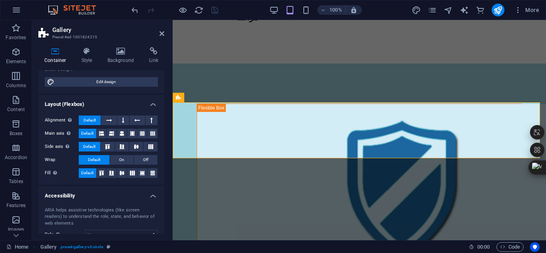
scroll to position [95, 0]
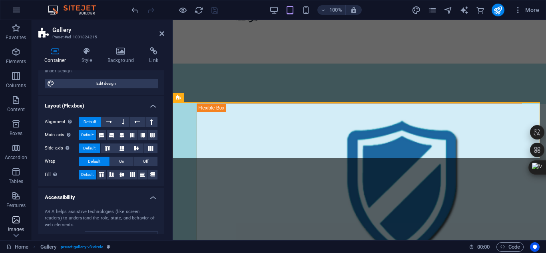
click at [14, 221] on icon "button" at bounding box center [16, 220] width 10 height 10
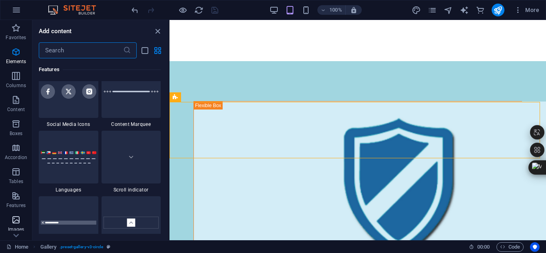
scroll to position [4054, 0]
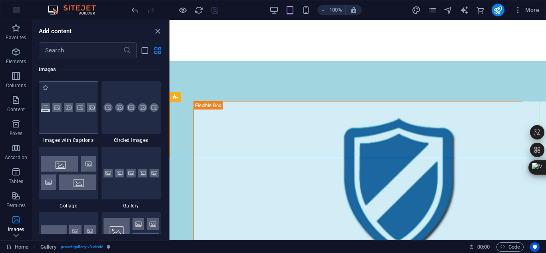
click at [56, 116] on div at bounding box center [69, 107] width 60 height 53
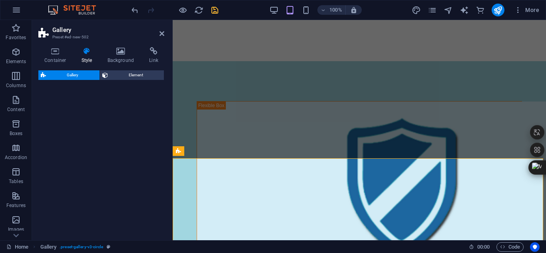
select select "rem"
select select "preset-gallery-v3-captions"
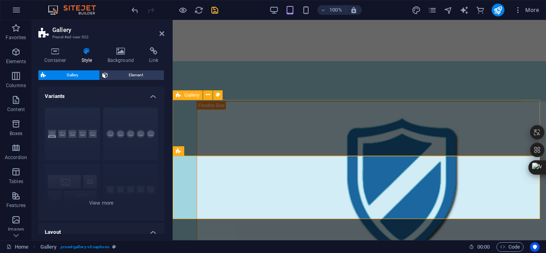
click at [180, 95] on icon at bounding box center [178, 95] width 5 height 10
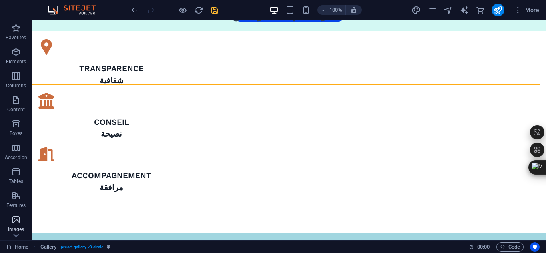
click at [21, 221] on icon "button" at bounding box center [16, 220] width 10 height 10
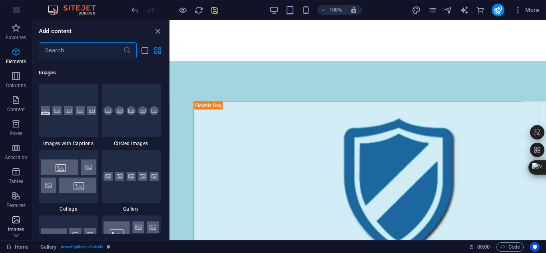
scroll to position [4054, 0]
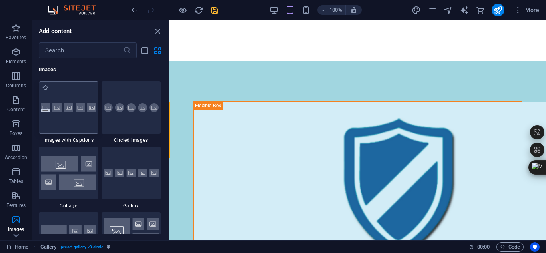
click at [88, 126] on div at bounding box center [69, 107] width 60 height 53
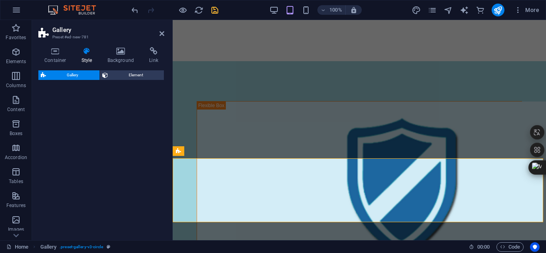
select select "rem"
select select "preset-gallery-v3-captions"
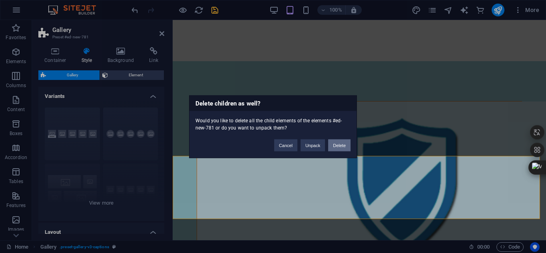
click at [331, 144] on button "Delete" at bounding box center [339, 145] width 22 height 12
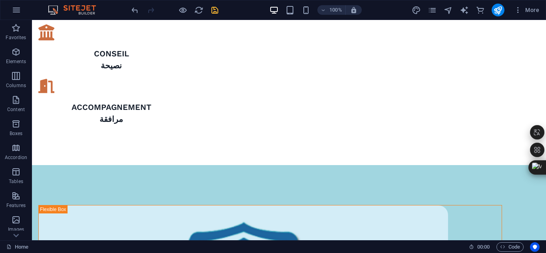
scroll to position [847, 0]
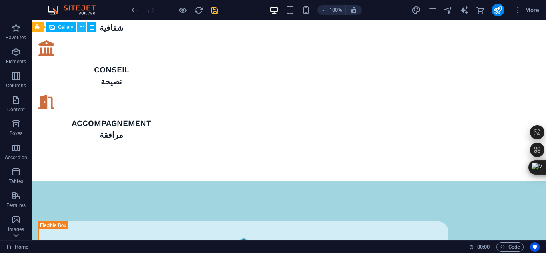
click at [82, 27] on icon at bounding box center [82, 27] width 4 height 8
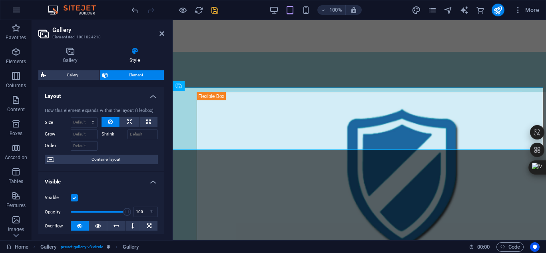
scroll to position [963, 0]
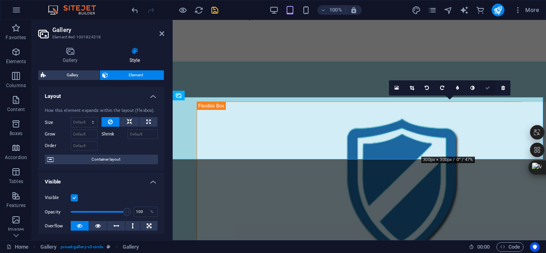
click at [490, 87] on icon at bounding box center [487, 88] width 5 height 5
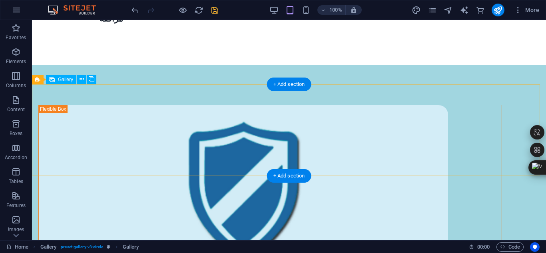
scroll to position [795, 0]
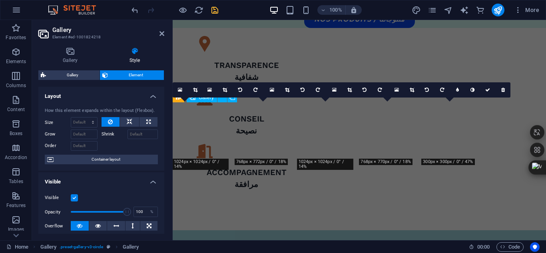
scroll to position [961, 0]
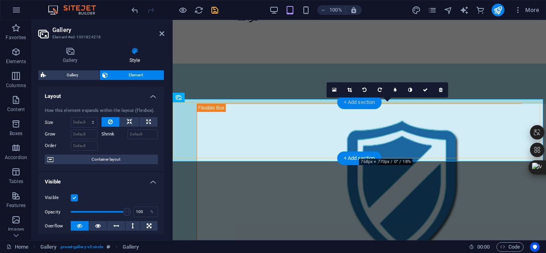
click at [368, 106] on div "+ Add section" at bounding box center [359, 103] width 44 height 14
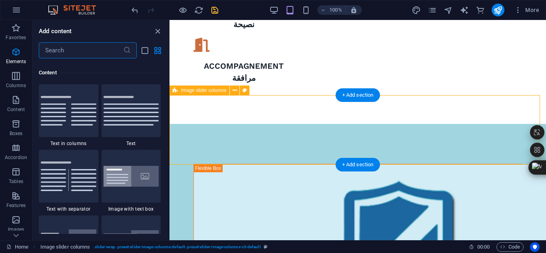
scroll to position [1399, 0]
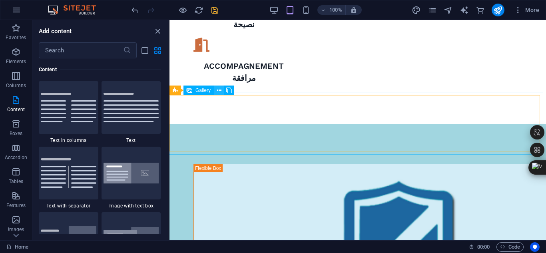
click at [218, 91] on icon at bounding box center [219, 90] width 4 height 8
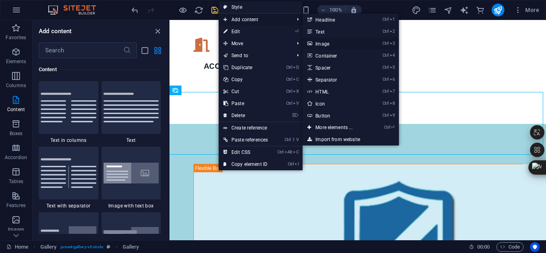
click at [330, 43] on link "Ctrl 3 Image" at bounding box center [336, 44] width 66 height 12
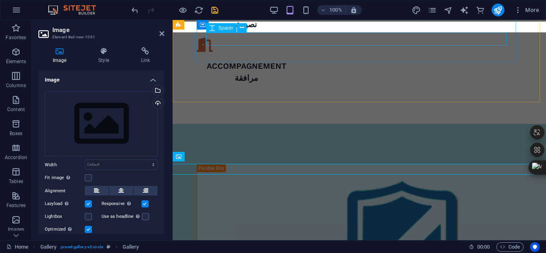
scroll to position [892, 0]
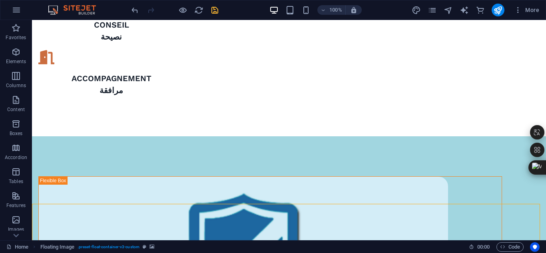
drag, startPoint x: 112, startPoint y: 206, endPoint x: 253, endPoint y: 206, distance: 140.7
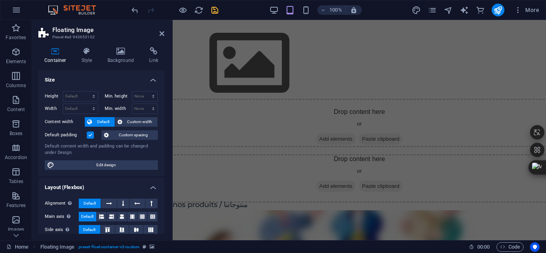
scroll to position [1537, 0]
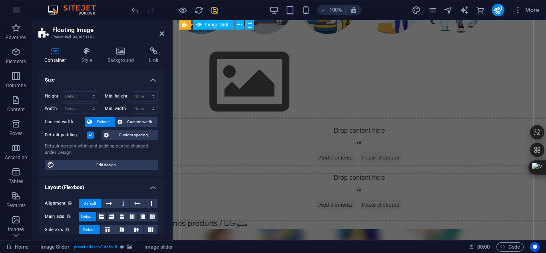
select select "px"
select select "ms"
select select "s"
select select "progressive"
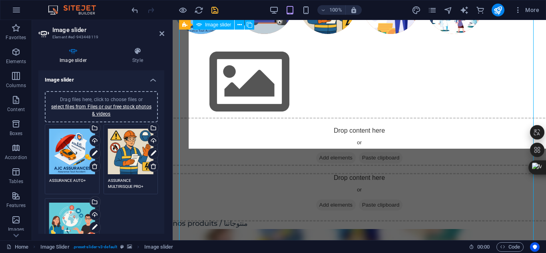
scroll to position [1663, 0]
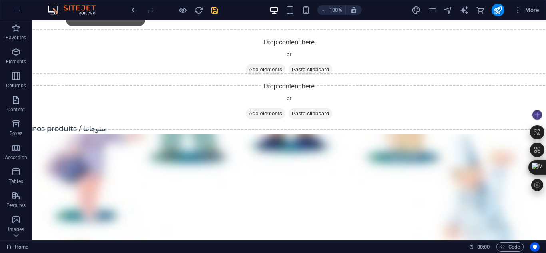
drag, startPoint x: 545, startPoint y: 123, endPoint x: 544, endPoint y: 109, distance: 14.4
click at [544, 109] on div at bounding box center [538, 150] width 16 height 85
click at [544, 109] on div at bounding box center [537, 150] width 14 height 85
drag, startPoint x: 543, startPoint y: 121, endPoint x: 544, endPoint y: 109, distance: 11.6
click at [544, 109] on div at bounding box center [537, 150] width 14 height 85
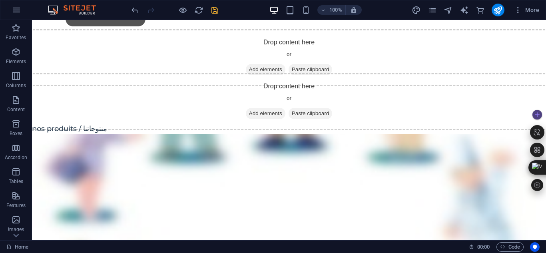
click at [544, 109] on div at bounding box center [537, 150] width 14 height 85
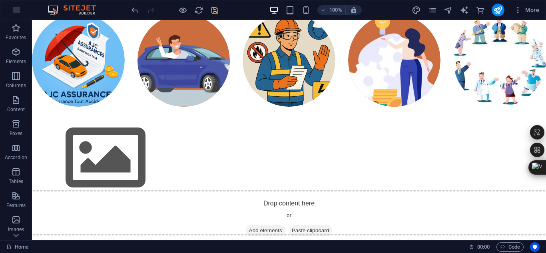
scroll to position [1487, 0]
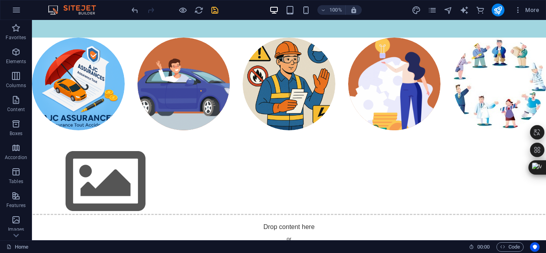
scroll to position [1492, 0]
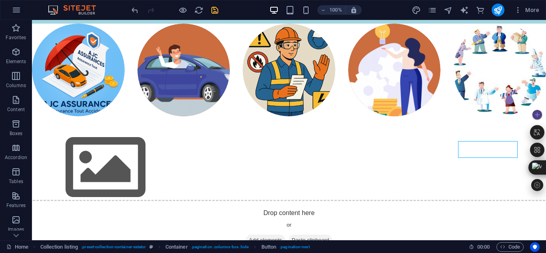
drag, startPoint x: 546, startPoint y: 140, endPoint x: 546, endPoint y: 152, distance: 12.4
click at [546, 152] on div at bounding box center [538, 150] width 16 height 85
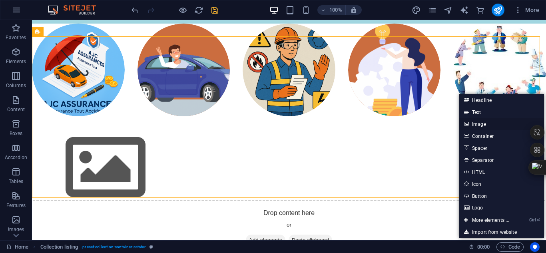
click at [484, 125] on link "Image" at bounding box center [501, 124] width 85 height 12
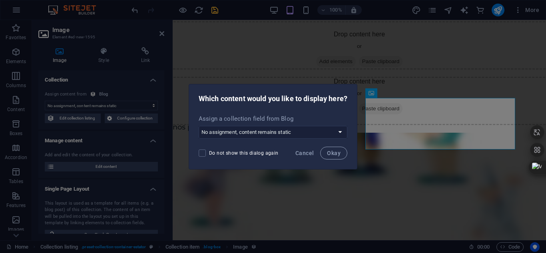
scroll to position [1430, 0]
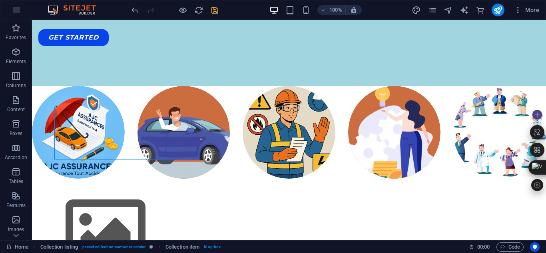
drag, startPoint x: 545, startPoint y: 136, endPoint x: 546, endPoint y: 149, distance: 12.8
click at [546, 149] on div at bounding box center [538, 150] width 16 height 85
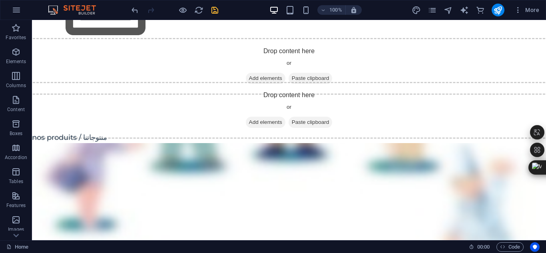
scroll to position [1598, 0]
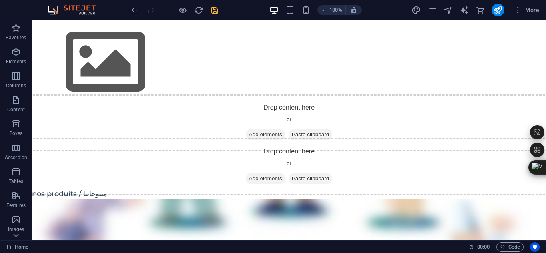
drag, startPoint x: 542, startPoint y: 218, endPoint x: 578, endPoint y: 173, distance: 57.5
click at [497, 12] on icon "publish" at bounding box center [497, 10] width 9 height 9
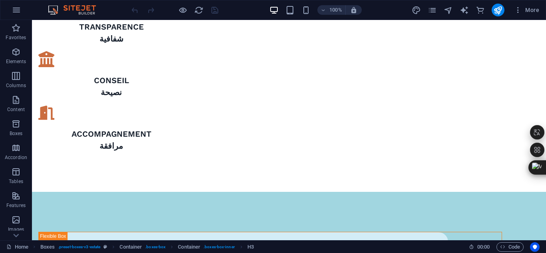
scroll to position [859, 0]
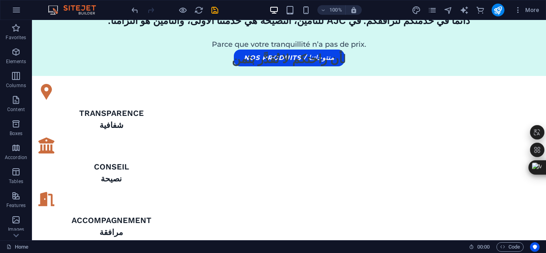
scroll to position [739, 0]
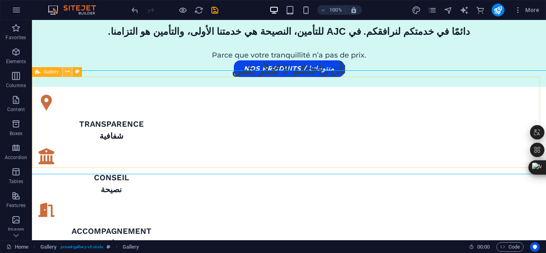
click at [66, 74] on icon at bounding box center [67, 72] width 4 height 8
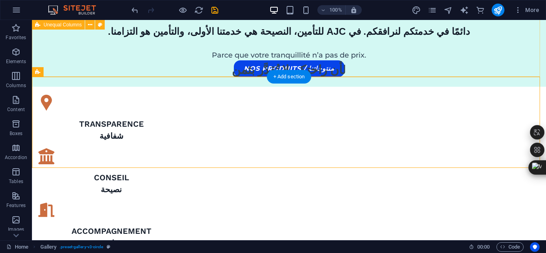
scroll to position [748, 0]
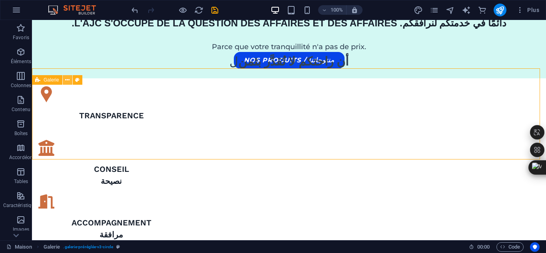
click at [68, 81] on icon at bounding box center [67, 80] width 4 height 8
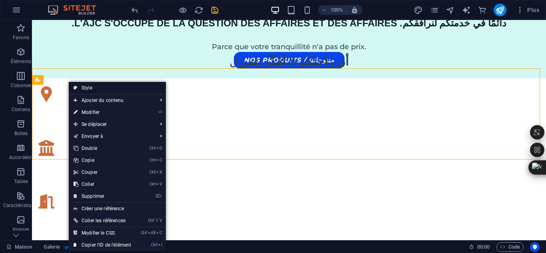
click at [91, 86] on font "Style" at bounding box center [87, 88] width 11 height 6
select select "rem"
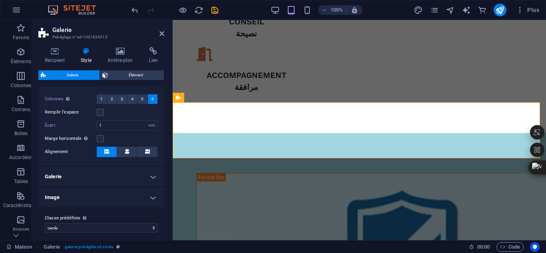
scroll to position [156, 0]
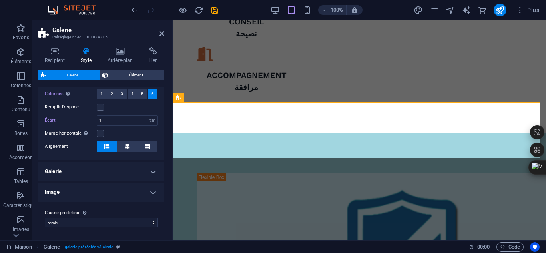
drag, startPoint x: 164, startPoint y: 212, endPoint x: 165, endPoint y: 201, distance: 11.2
click at [165, 201] on div "Récipient Style Arrière-plan Lien Taille Hauteur Défaut px rem % vh Volkswagen …" at bounding box center [101, 140] width 139 height 199
click at [165, 197] on div "Récipient Style Arrière-plan Lien Taille Hauteur Défaut px rem % vh Volkswagen …" at bounding box center [101, 140] width 139 height 199
click at [165, 195] on div "Récipient Style Arrière-plan Lien Taille Hauteur Défaut px rem % vh Volkswagen …" at bounding box center [101, 140] width 139 height 199
drag, startPoint x: 165, startPoint y: 195, endPoint x: 164, endPoint y: 189, distance: 6.1
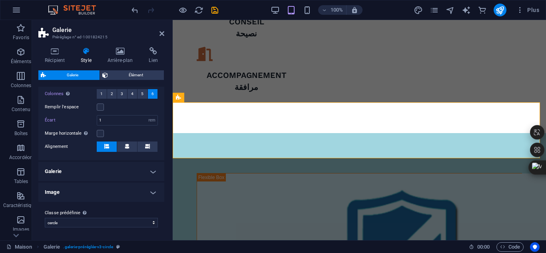
click at [164, 189] on div "Récipient Style Arrière-plan Lien Taille Hauteur Défaut px rem % vh Volkswagen …" at bounding box center [101, 140] width 139 height 199
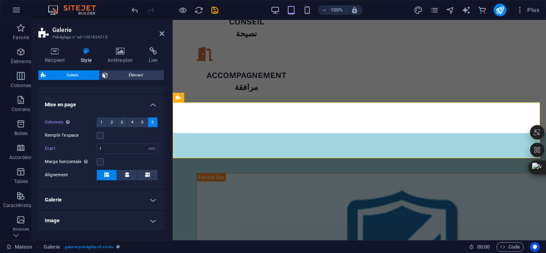
scroll to position [120, 0]
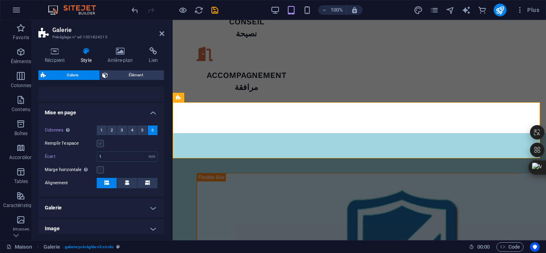
click at [102, 143] on label at bounding box center [100, 143] width 7 height 7
click at [0, 0] on input "Remplir l'espace" at bounding box center [0, 0] width 0 height 0
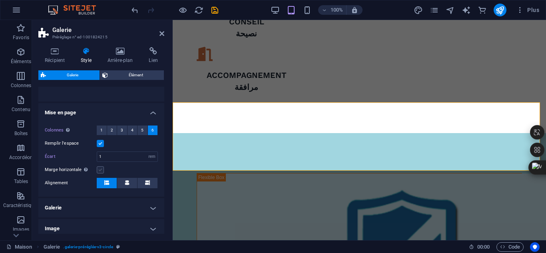
click at [102, 169] on label at bounding box center [100, 169] width 7 height 7
click at [0, 0] on input "Marge horizontale Uniquement si la « Largeur du contenu » des conteneurs n'est …" at bounding box center [0, 0] width 0 height 0
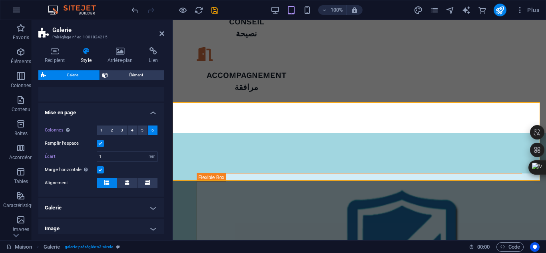
click at [100, 169] on label at bounding box center [100, 169] width 7 height 7
click at [0, 0] on input "Marge horizontale Uniquement si la « Largeur du contenu » des conteneurs n'est …" at bounding box center [0, 0] width 0 height 0
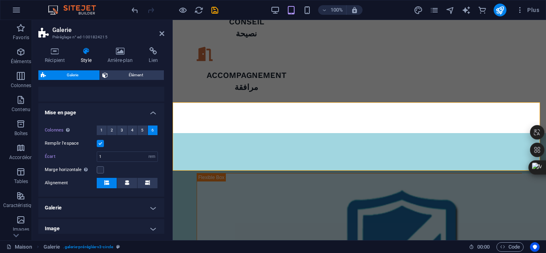
drag, startPoint x: 162, startPoint y: 170, endPoint x: 160, endPoint y: 204, distance: 34.0
click at [160, 204] on ul "Mise en page Colonnes Uniquement si « Style » est défini sur « Par défaut ». 1 …" at bounding box center [101, 170] width 126 height 135
click at [148, 209] on h4 "Galerie" at bounding box center [101, 207] width 126 height 19
drag, startPoint x: 162, startPoint y: 168, endPoint x: 164, endPoint y: 177, distance: 9.7
click at [164, 177] on div "Variantes Légendes Cercle Collage Défaut Grille Grille décalée Mise en page Col…" at bounding box center [101, 160] width 126 height 147
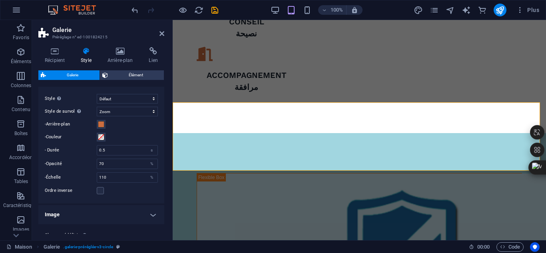
scroll to position [251, 0]
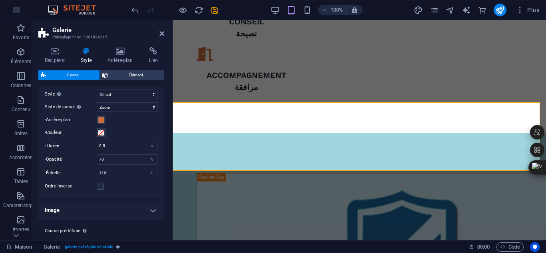
click at [153, 213] on h4 "Image" at bounding box center [101, 210] width 126 height 19
drag, startPoint x: 166, startPoint y: 199, endPoint x: 166, endPoint y: 215, distance: 16.0
click at [166, 215] on div "Récipient Style Arrière-plan Lien Taille Hauteur Défaut px rem % vh Volkswagen …" at bounding box center [101, 140] width 139 height 199
drag, startPoint x: 165, startPoint y: 206, endPoint x: 166, endPoint y: 223, distance: 17.2
click at [166, 223] on div "Récipient Style Arrière-plan Lien Taille Hauteur Défaut px rem % vh Volkswagen …" at bounding box center [101, 140] width 139 height 199
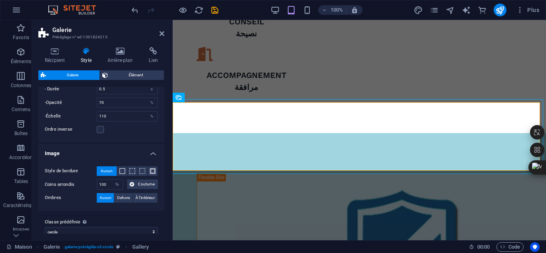
scroll to position [317, 0]
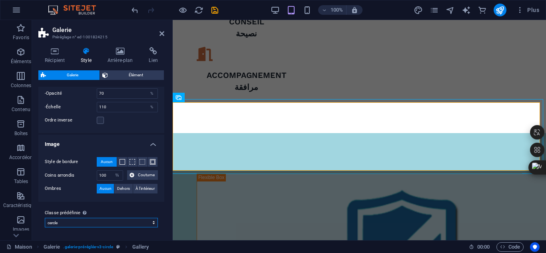
click at [148, 218] on select "liste de biens immobiliers cercle légendes Ajouter une classe prédéfinie" at bounding box center [101, 223] width 113 height 10
select select "preset-gallery-v3-captions"
click at [45, 218] on select "liste de biens immobiliers cercle légendes Ajouter une classe prédéfinie" at bounding box center [101, 223] width 113 height 10
type input "2"
select select "captions"
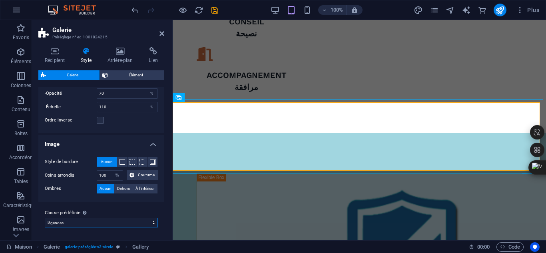
type input "0"
select select "px"
select select "preset-gallery-v3-captions"
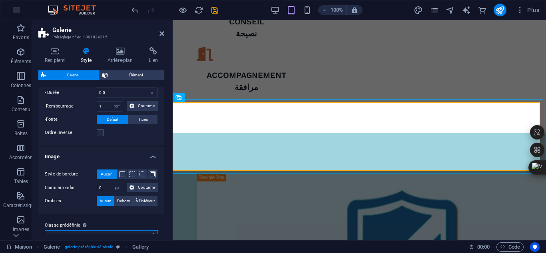
scroll to position [329, 0]
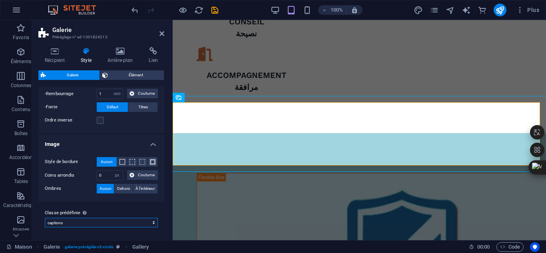
click at [145, 223] on select "estate-listing circle captions Add preset class" at bounding box center [101, 223] width 113 height 10
click at [45, 218] on select "estate-listing circle captions Add preset class" at bounding box center [101, 223] width 113 height 10
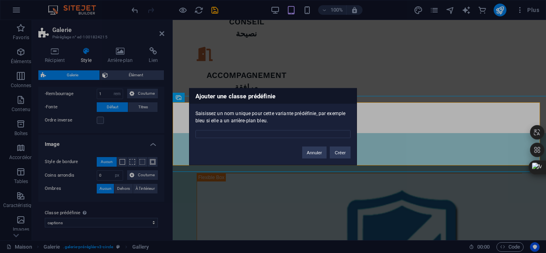
click at [138, 227] on div "Ajouter une classe prédéfinie Saisissez un nom unique pour cette variante prédé…" at bounding box center [273, 126] width 546 height 253
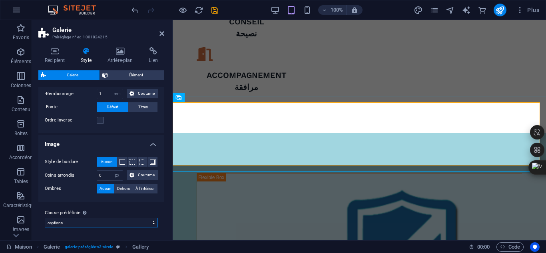
click at [127, 220] on select "estate-listing circle captions Add preset class" at bounding box center [101, 223] width 113 height 10
select select "preset-gallery-v3-estate-listing"
click at [45, 218] on select "estate-listing circle captions Add preset class" at bounding box center [101, 223] width 113 height 10
type input "28"
select select "px"
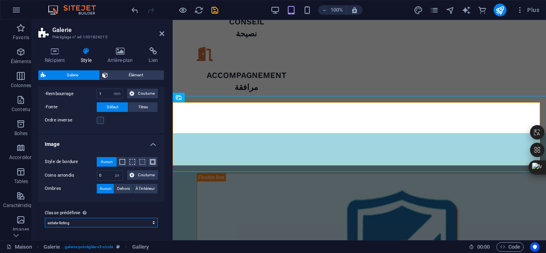
select select "zoom"
type input "24"
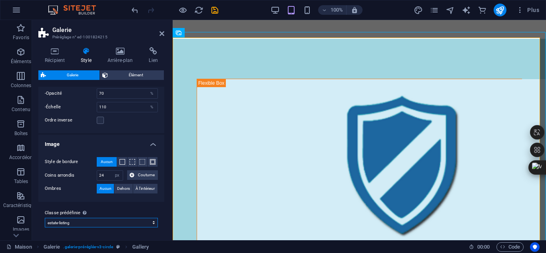
scroll to position [927, 0]
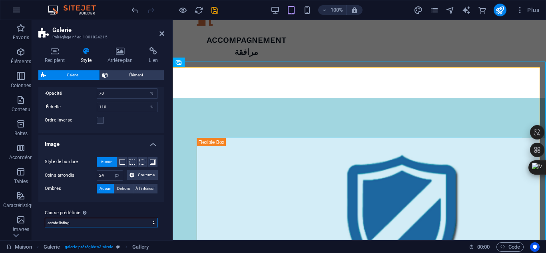
click at [100, 221] on select "estate-listing circle captions Add preset class" at bounding box center [101, 223] width 113 height 10
select select "preset-gallery-v3-circle"
click at [45, 218] on select "estate-listing circle captions Add preset class" at bounding box center [101, 223] width 113 height 10
type input "1"
select select "rem"
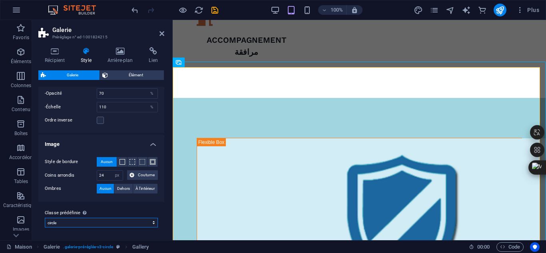
type input "100"
select select "%"
select select "preset-gallery-v3-circle"
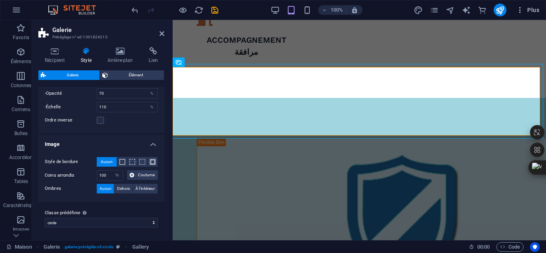
click at [522, 8] on icon "button" at bounding box center [520, 10] width 8 height 8
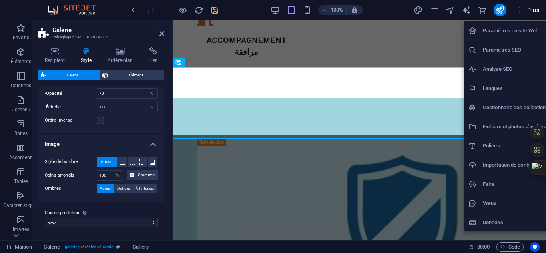
click at [164, 194] on div at bounding box center [273, 126] width 546 height 253
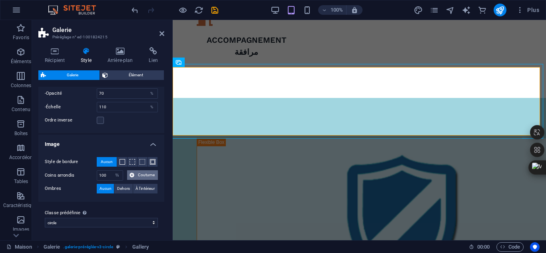
click at [135, 171] on button "Coutume" at bounding box center [142, 175] width 31 height 10
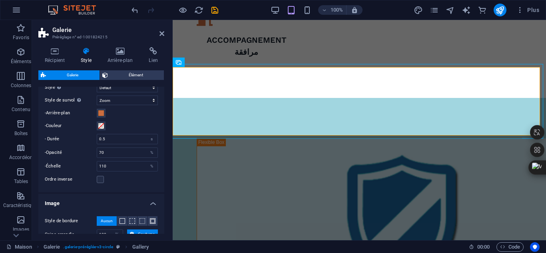
scroll to position [256, 0]
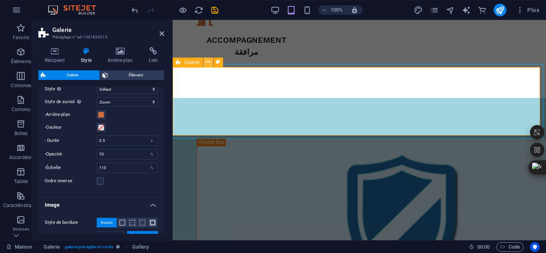
click at [207, 64] on icon at bounding box center [208, 62] width 4 height 8
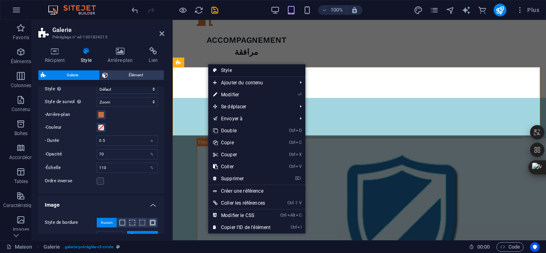
click at [227, 70] on font "Style" at bounding box center [226, 71] width 11 height 6
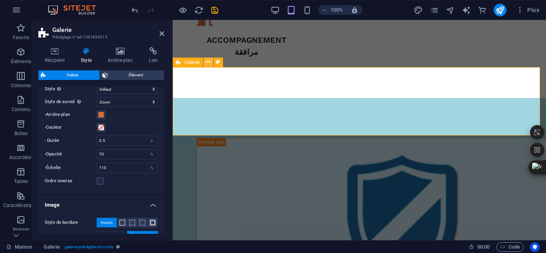
click at [208, 64] on icon at bounding box center [208, 62] width 4 height 8
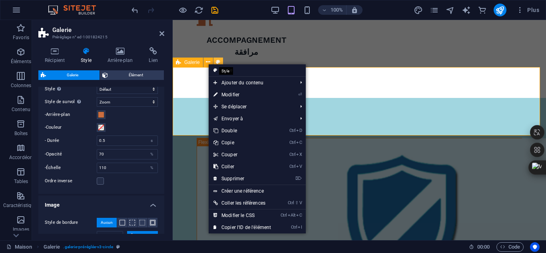
click at [219, 62] on icon at bounding box center [218, 62] width 4 height 8
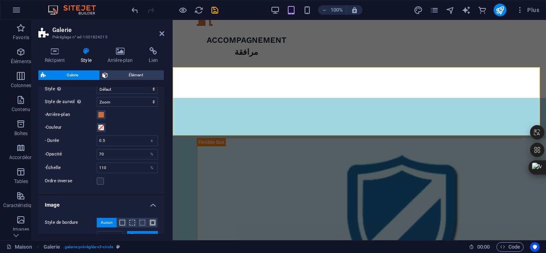
drag, startPoint x: 162, startPoint y: 182, endPoint x: 166, endPoint y: 203, distance: 21.9
click at [166, 203] on div "Récipient Style Arrière-plan Lien Taille Hauteur Défaut px rem % vh Volkswagen …" at bounding box center [101, 140] width 139 height 199
drag, startPoint x: 165, startPoint y: 189, endPoint x: 165, endPoint y: 168, distance: 20.4
click at [165, 168] on div "Récipient Style Arrière-plan Lien Taille Hauteur Défaut px rem % vh Volkswagen …" at bounding box center [101, 140] width 139 height 199
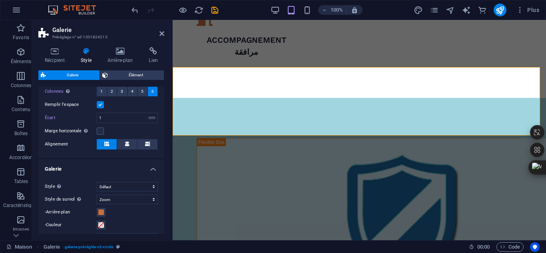
scroll to position [157, 0]
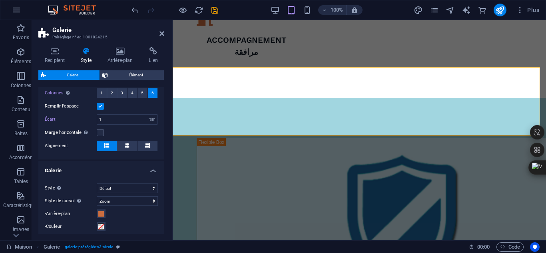
drag, startPoint x: 162, startPoint y: 140, endPoint x: 164, endPoint y: 129, distance: 11.1
click at [164, 129] on div "Variantes Légendes Cercle Collage Défaut Grille Grille décalée Mise en page Col…" at bounding box center [101, 160] width 126 height 147
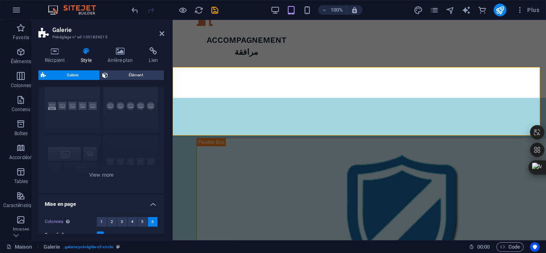
scroll to position [0, 0]
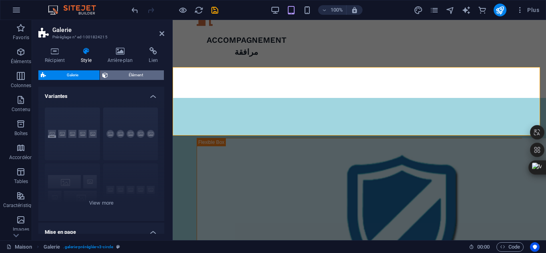
click at [136, 77] on font "Élément" at bounding box center [136, 75] width 14 height 4
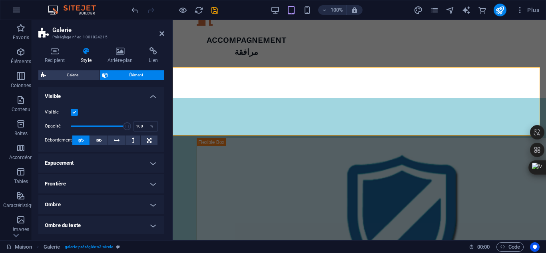
click at [154, 162] on h4 "Espacement" at bounding box center [101, 163] width 126 height 19
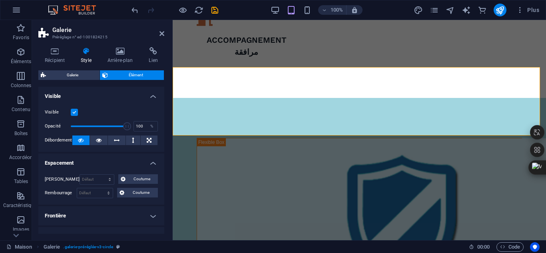
click at [164, 144] on div "Récipient Style Arrière-plan Lien Taille Hauteur Défaut px rem % vh Volkswagen …" at bounding box center [101, 140] width 139 height 199
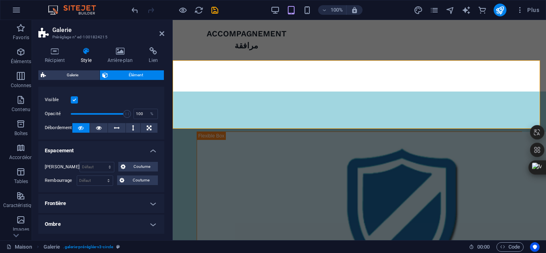
scroll to position [934, 0]
click at [154, 58] on font "Lien" at bounding box center [153, 61] width 9 height 6
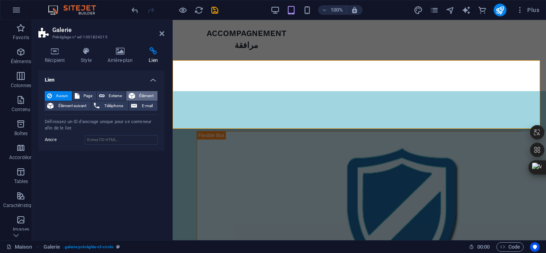
click at [135, 97] on button "Élément" at bounding box center [141, 96] width 31 height 10
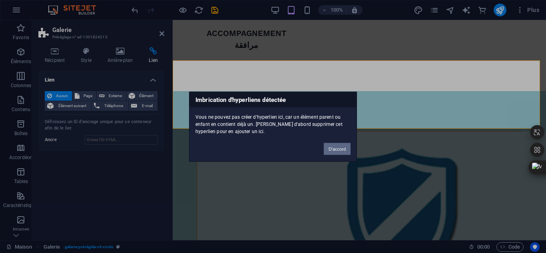
click at [334, 146] on font "D'accord" at bounding box center [337, 148] width 17 height 5
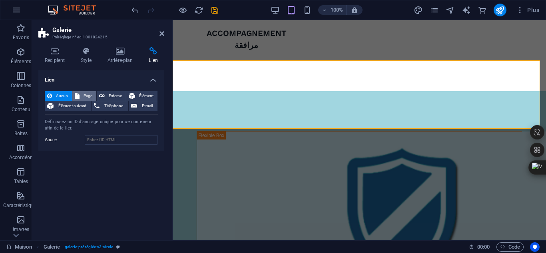
click at [91, 94] on font "Page" at bounding box center [88, 96] width 9 height 4
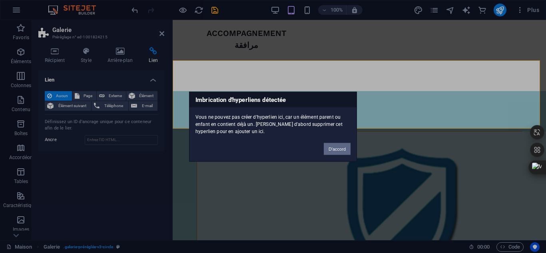
click at [336, 149] on font "D'accord" at bounding box center [337, 148] width 17 height 5
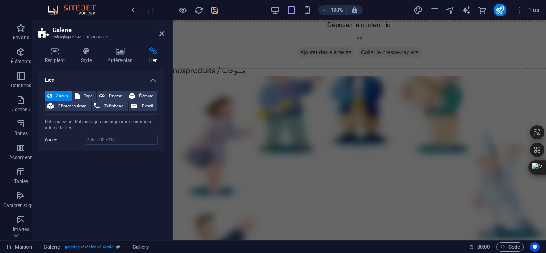
scroll to position [1683, 0]
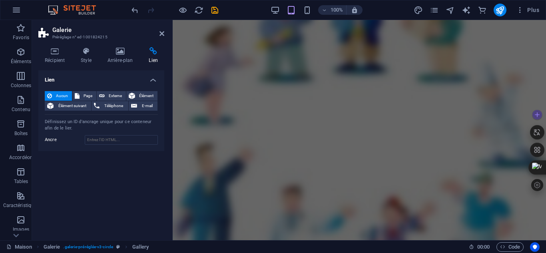
drag, startPoint x: 545, startPoint y: 122, endPoint x: 545, endPoint y: 136, distance: 13.2
click at [545, 136] on div at bounding box center [538, 150] width 16 height 85
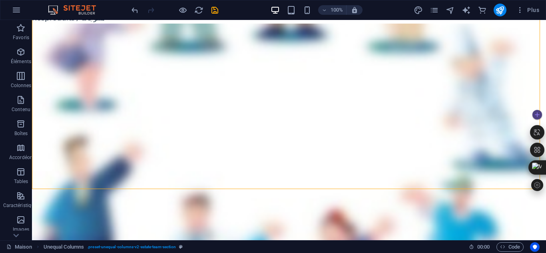
drag, startPoint x: 544, startPoint y: 152, endPoint x: 545, endPoint y: 134, distance: 17.6
click at [545, 134] on div at bounding box center [538, 150] width 16 height 85
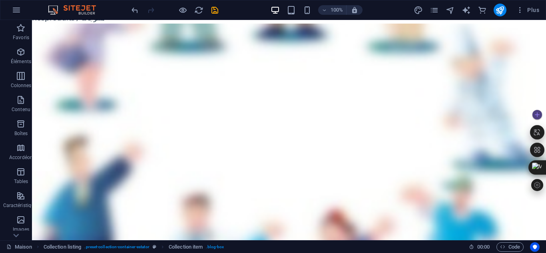
drag, startPoint x: 545, startPoint y: 156, endPoint x: 544, endPoint y: 136, distance: 19.6
click at [544, 136] on div at bounding box center [538, 150] width 16 height 85
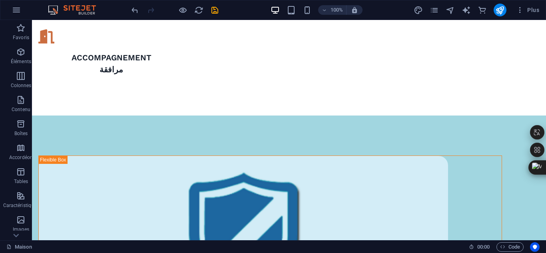
scroll to position [720, 0]
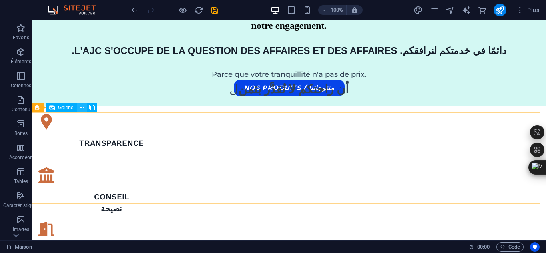
click at [80, 106] on icon at bounding box center [82, 108] width 4 height 8
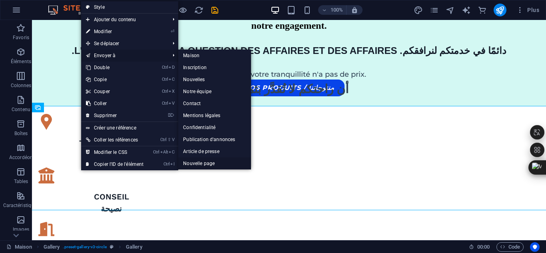
click at [205, 159] on link "Nouvelle page" at bounding box center [214, 164] width 73 height 12
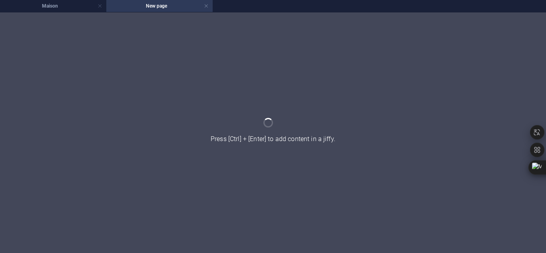
scroll to position [0, 0]
select select "4"
select select "px"
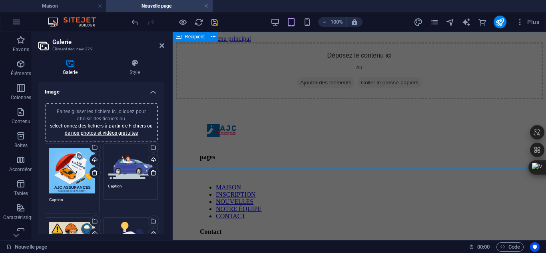
click at [259, 98] on div "Déposez le contenu ici ou Ajouter des éléments Coller le presse-papiers" at bounding box center [359, 70] width 367 height 57
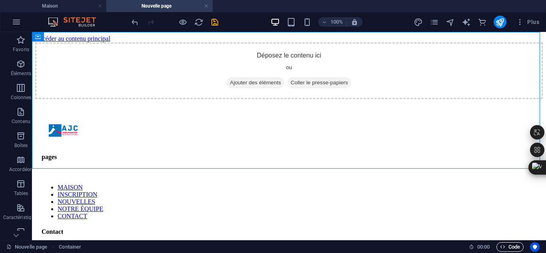
click at [509, 246] on font "Code" at bounding box center [515, 247] width 12 height 6
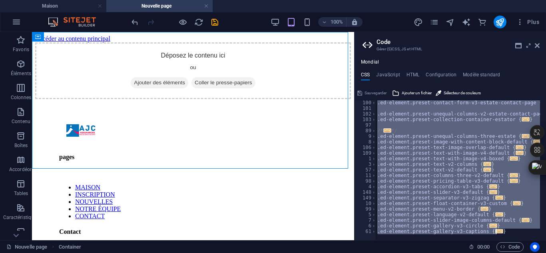
scroll to position [387, 0]
drag, startPoint x: 377, startPoint y: 105, endPoint x: 506, endPoint y: 234, distance: 182.1
click at [506, 234] on div "**********" at bounding box center [450, 170] width 191 height 140
type textarea "); }"
paste textarea
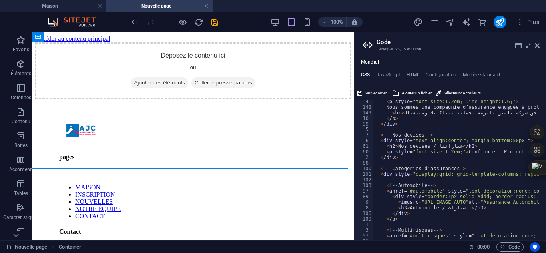
scroll to position [0, 0]
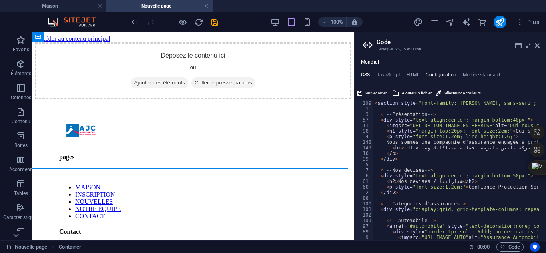
click at [441, 76] on font "Configuration" at bounding box center [441, 75] width 31 height 6
type textarea "$color-background: #ffffff;"
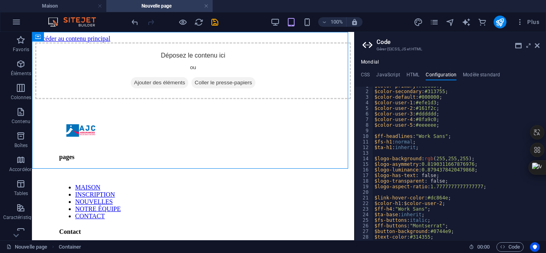
scroll to position [9, 0]
click at [368, 76] on font "CSS" at bounding box center [365, 75] width 9 height 6
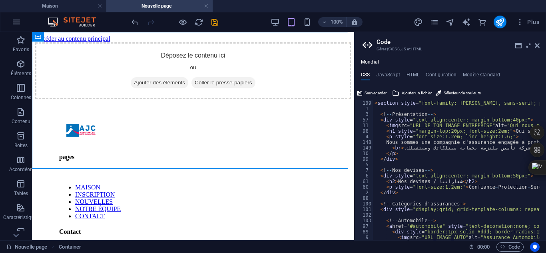
drag, startPoint x: 545, startPoint y: 127, endPoint x: 545, endPoint y: 206, distance: 79.2
click at [545, 206] on body "[DOMAIN_NAME] Maison Nouvelle page Favoris Éléments Colonnes Contenu Boîtes Acc…" at bounding box center [273, 126] width 546 height 253
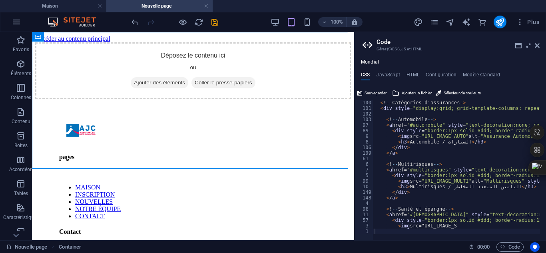
scroll to position [101, 0]
type textarea "<img src="URL_IMAGE_S"
click at [469, 226] on div "< ! -- Catégories d'assurances - > < div style = "display:grid; grid-template-c…" at bounding box center [525, 172] width 305 height 145
click at [469, 75] on font "Modèle standard" at bounding box center [481, 75] width 37 height 6
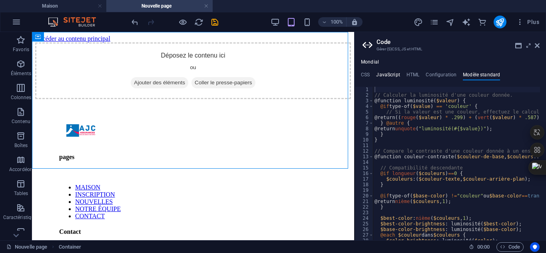
click at [381, 76] on font "JavaScript" at bounding box center [388, 75] width 24 height 6
type textarea "/* JS for preset "Menu V2" */"
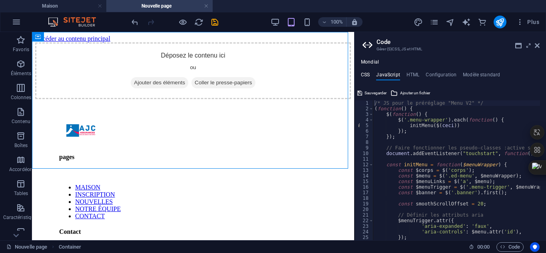
click at [363, 75] on font "CSS" at bounding box center [365, 75] width 9 height 6
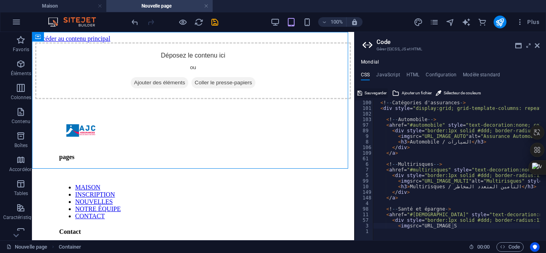
click at [376, 97] on span "Sauvegarder" at bounding box center [376, 93] width 22 height 10
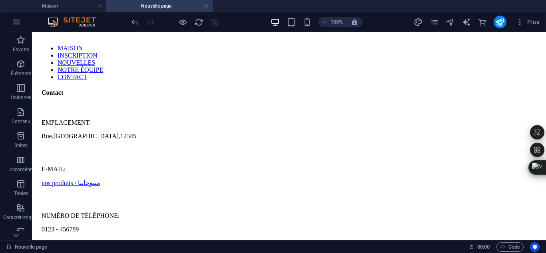
scroll to position [0, 0]
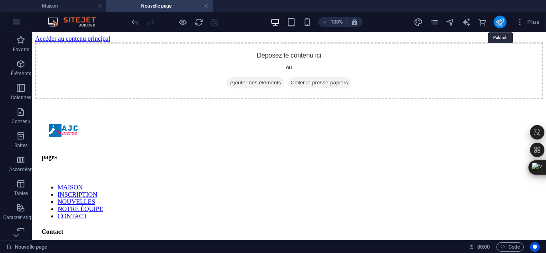
click at [502, 22] on icon "publier" at bounding box center [499, 22] width 9 height 9
